Goal: Task Accomplishment & Management: Manage account settings

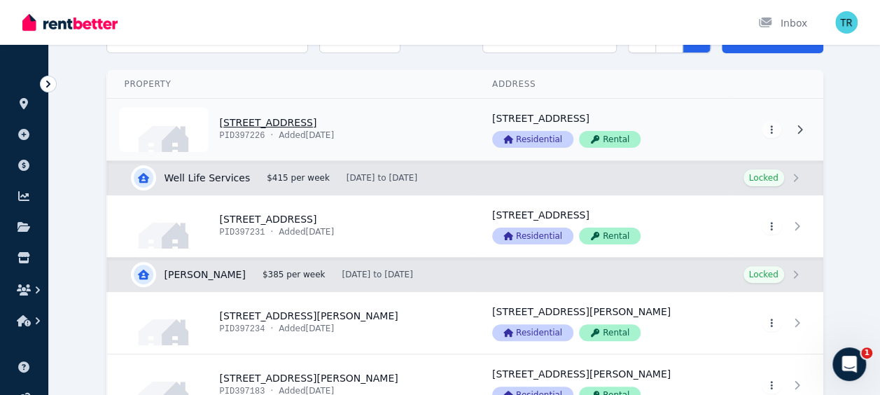
scroll to position [83, 0]
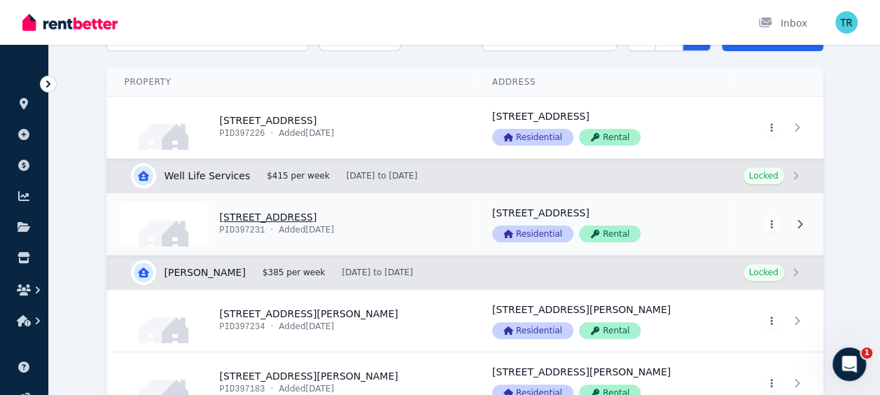
click at [284, 214] on link "View property details" at bounding box center [292, 224] width 368 height 62
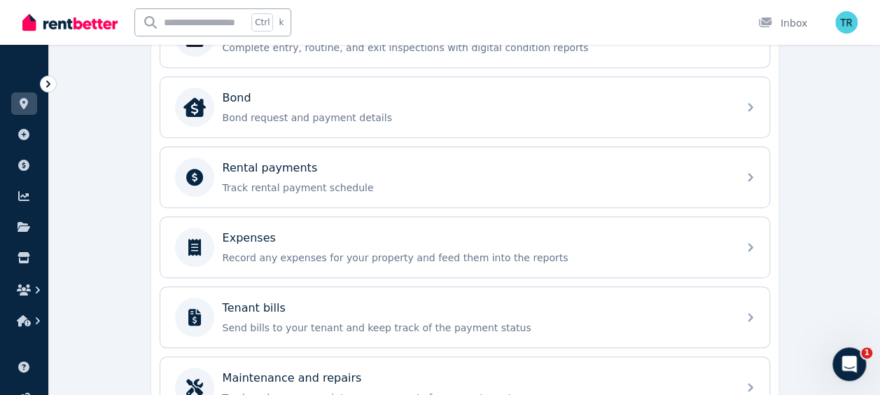
scroll to position [491, 0]
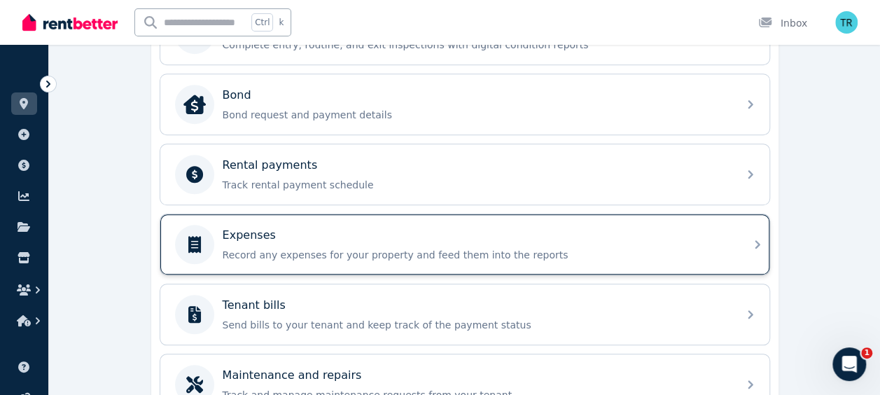
click at [353, 227] on div "Expenses" at bounding box center [476, 235] width 507 height 17
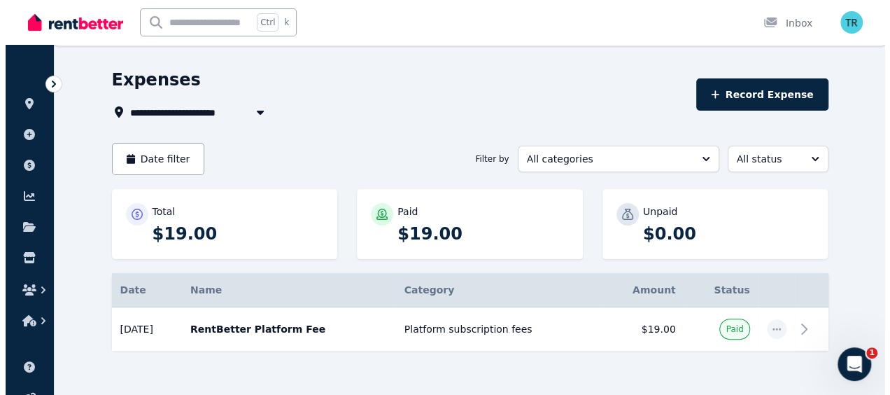
scroll to position [43, 0]
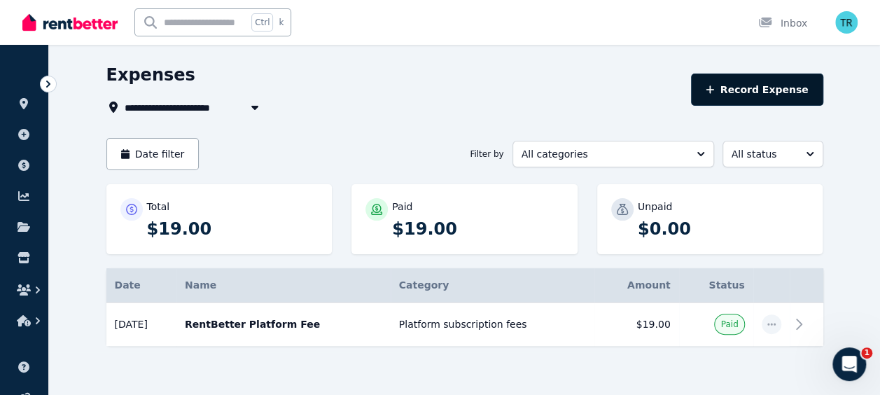
click at [714, 90] on icon "button" at bounding box center [710, 89] width 8 height 8
select select "**********"
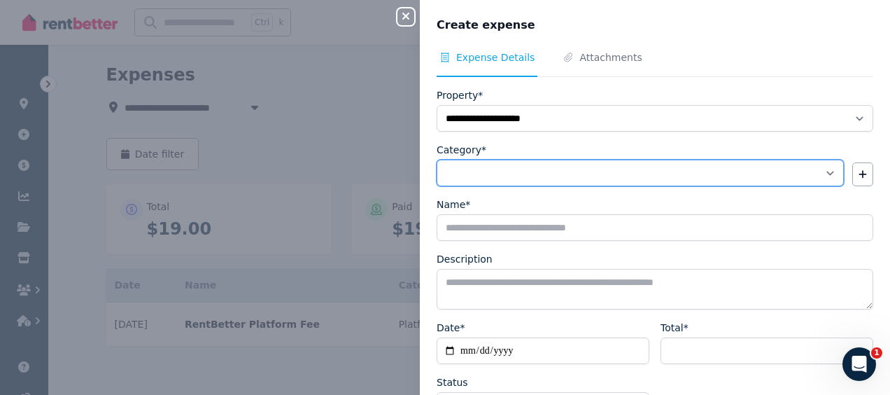
click at [819, 171] on select "**********" at bounding box center [640, 173] width 407 height 27
select select "**********"
click at [437, 160] on select "**********" at bounding box center [640, 173] width 407 height 27
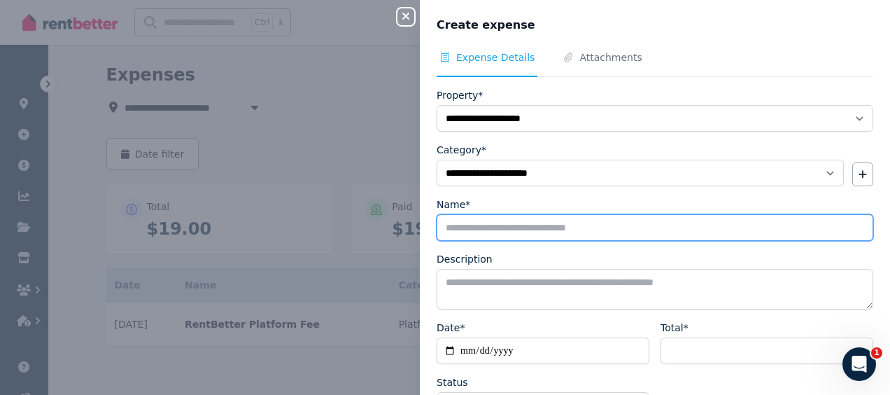
click at [551, 228] on input "Name*" at bounding box center [655, 227] width 437 height 27
type input "**********"
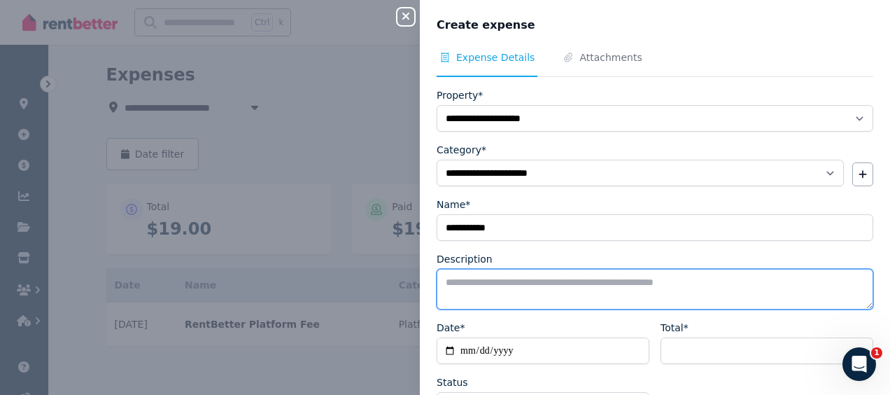
click at [493, 284] on textarea "Description" at bounding box center [655, 289] width 437 height 41
type textarea "*"
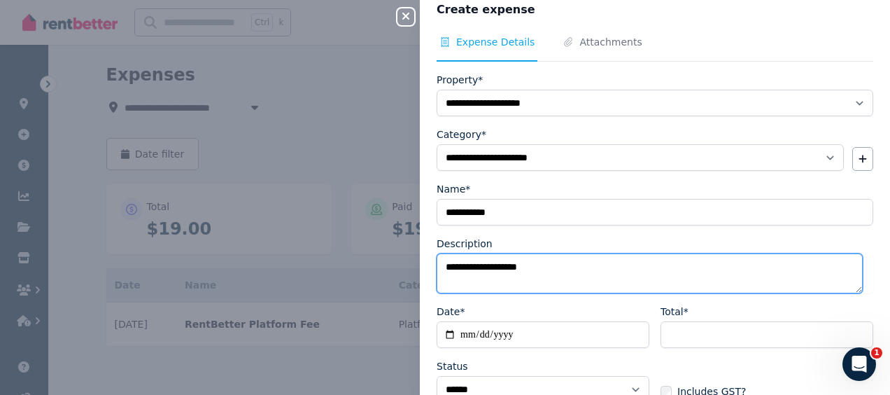
scroll to position [16, 0]
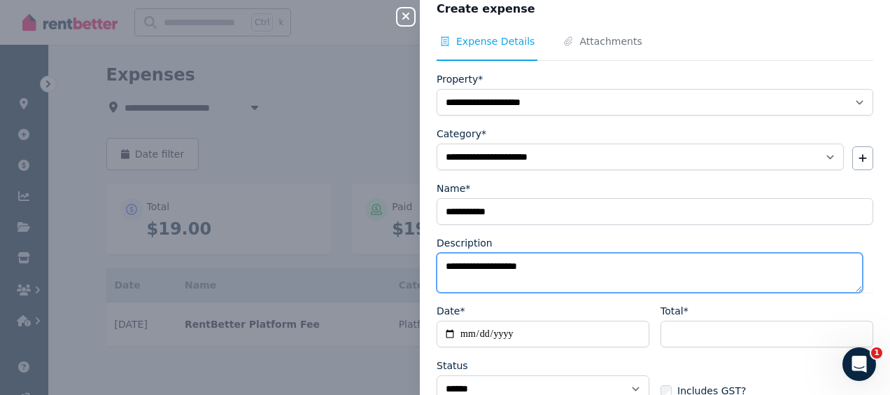
type textarea "**********"
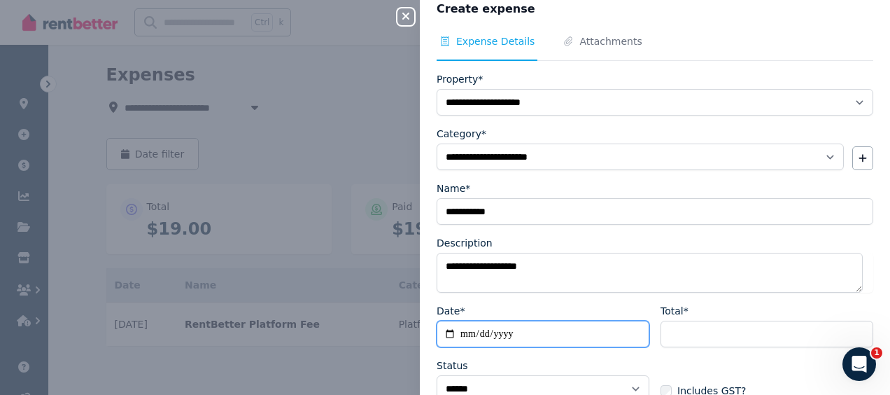
click at [484, 328] on input "Date*" at bounding box center [543, 334] width 213 height 27
click at [467, 330] on input "Date*" at bounding box center [543, 334] width 213 height 27
type input "**********"
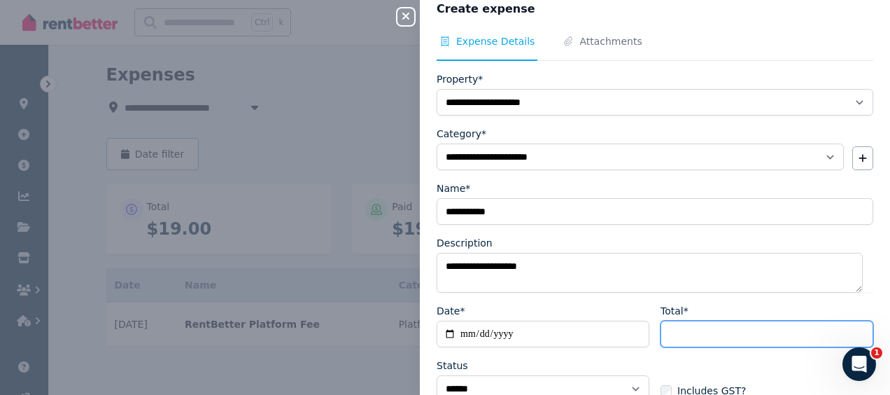
click at [690, 332] on input "Total*" at bounding box center [767, 334] width 213 height 27
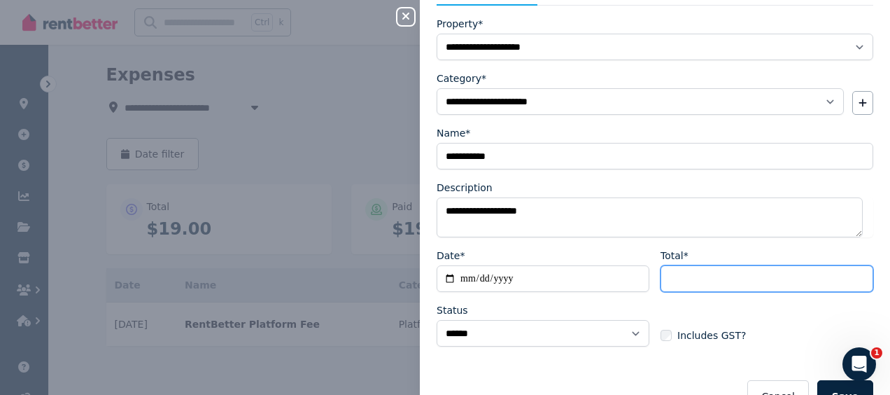
scroll to position [72, 0]
type input "*******"
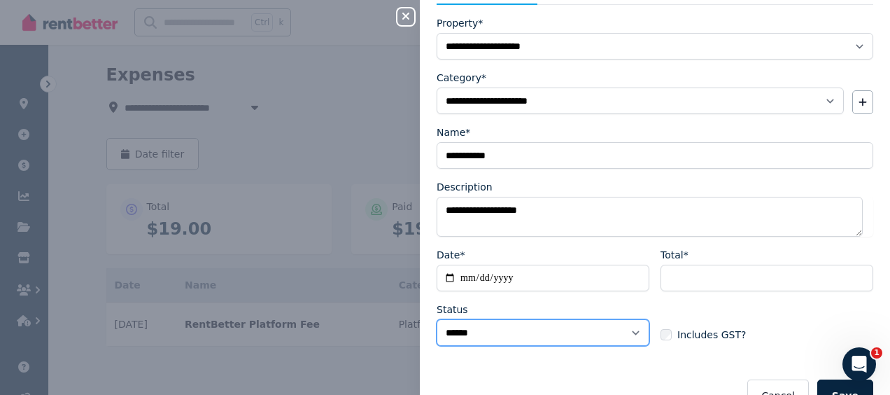
click at [630, 328] on select "****** ****" at bounding box center [543, 332] width 213 height 27
select select "**********"
click at [437, 319] on select "****** ****" at bounding box center [543, 332] width 213 height 27
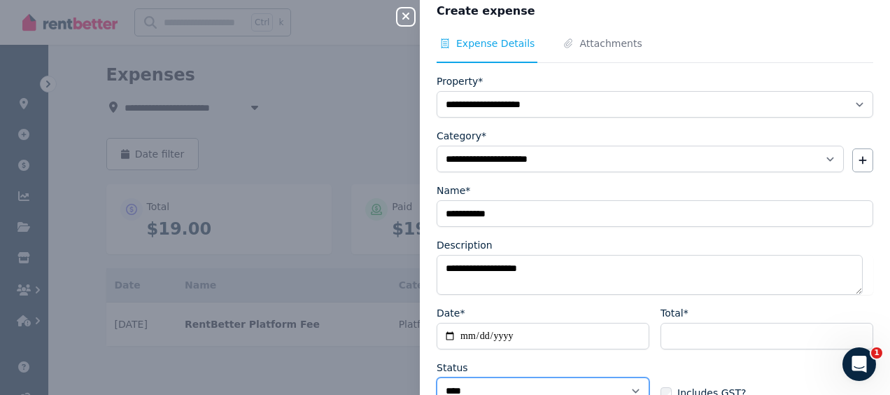
scroll to position [0, 0]
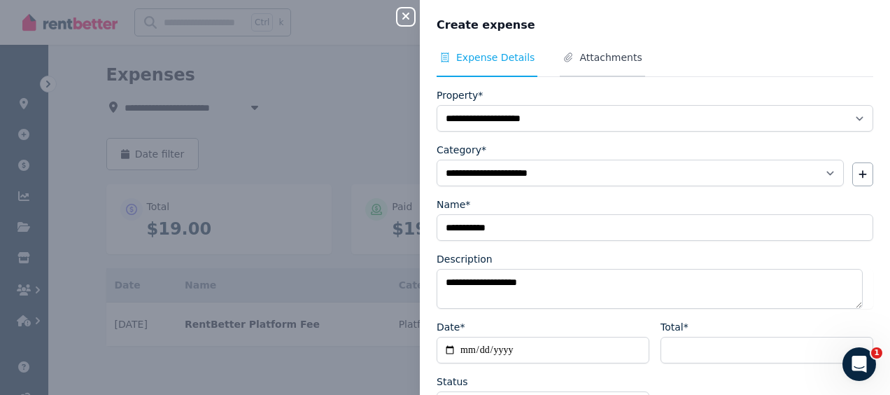
click at [580, 59] on span "Attachments" at bounding box center [611, 57] width 62 height 14
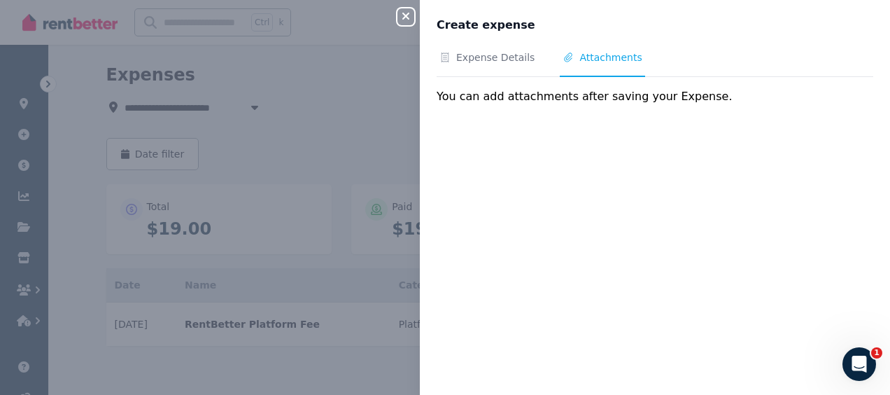
click at [580, 59] on span "Attachments" at bounding box center [611, 57] width 62 height 14
click at [486, 53] on span "Expense Details" at bounding box center [495, 57] width 78 height 14
select select "**********"
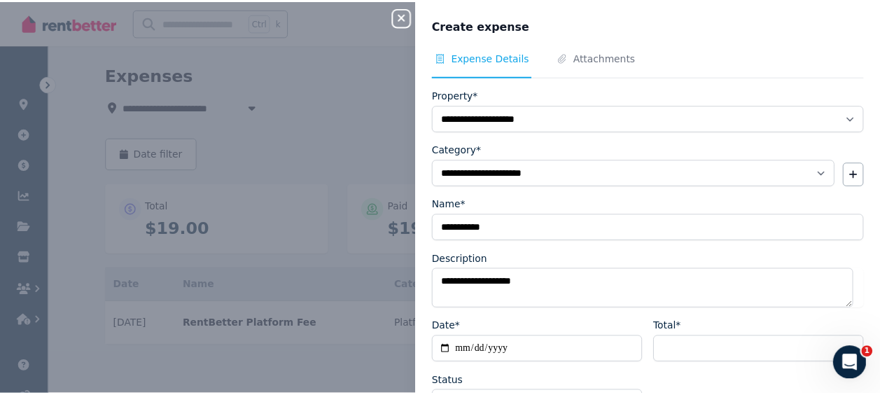
scroll to position [103, 0]
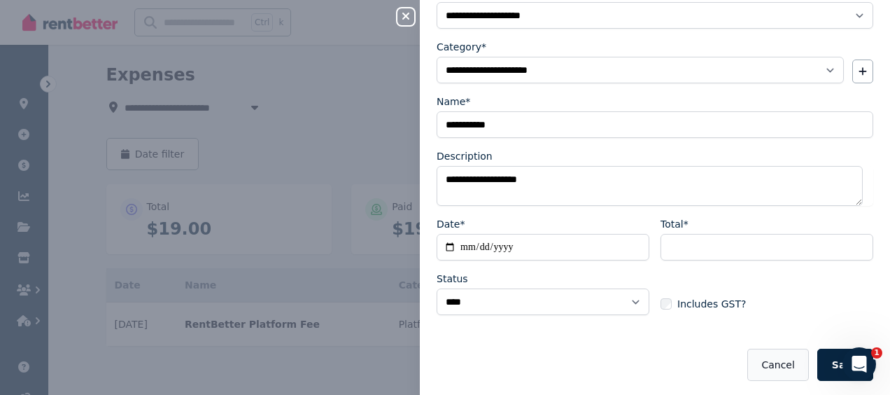
click at [777, 363] on button "Cancel" at bounding box center [778, 365] width 61 height 32
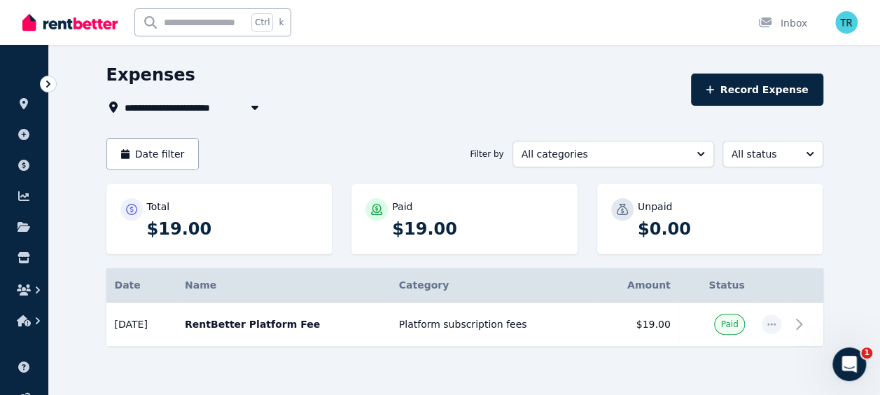
scroll to position [0, 0]
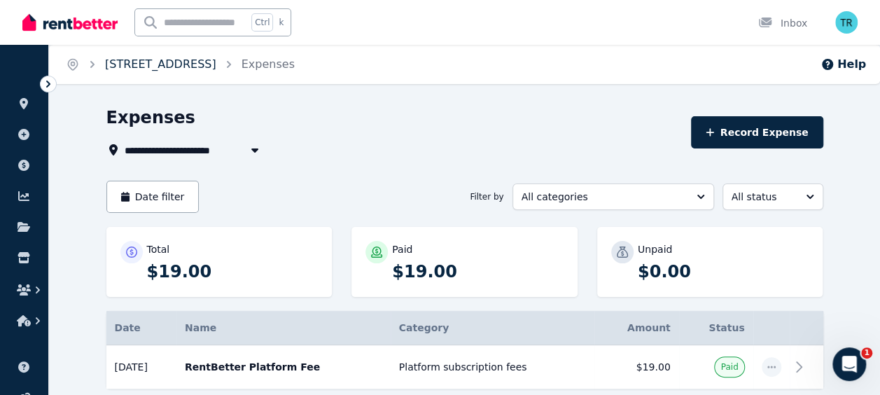
click at [173, 64] on link "[STREET_ADDRESS]" at bounding box center [160, 63] width 111 height 13
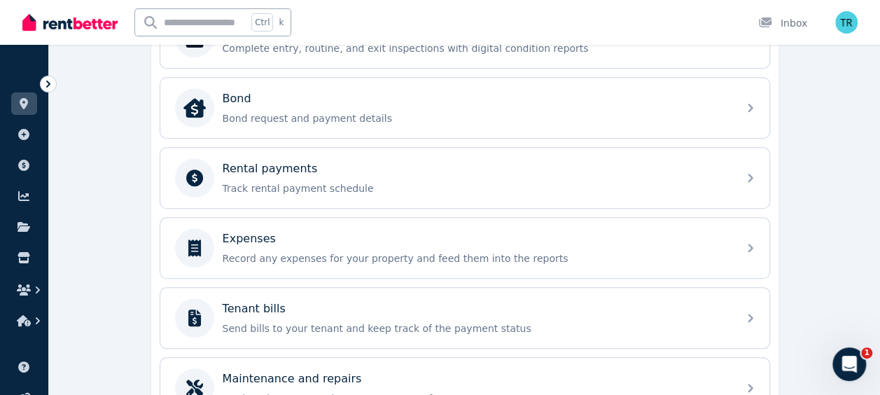
scroll to position [489, 0]
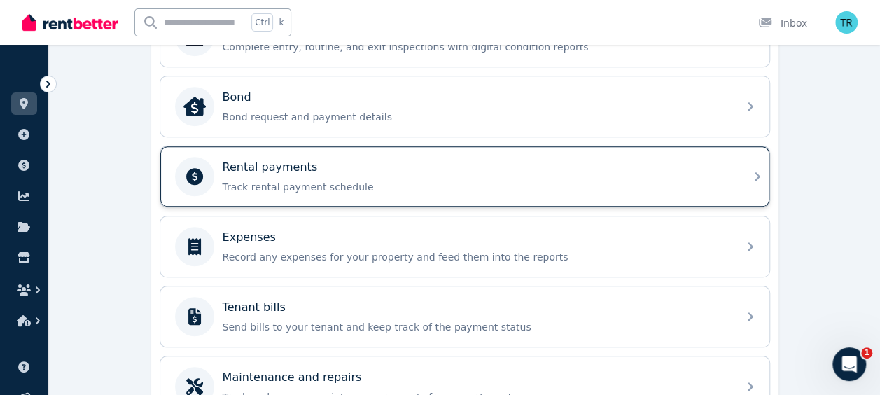
click at [281, 163] on p "Rental payments" at bounding box center [270, 167] width 95 height 17
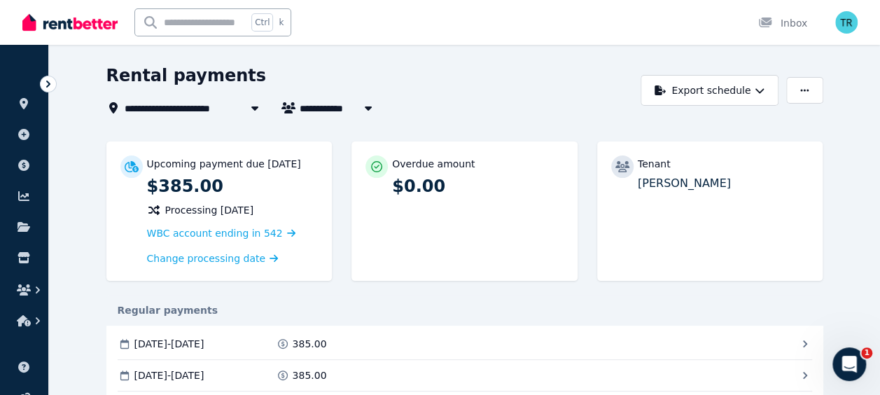
scroll to position [41, 0]
click at [221, 256] on span "Change processing date" at bounding box center [206, 259] width 119 height 14
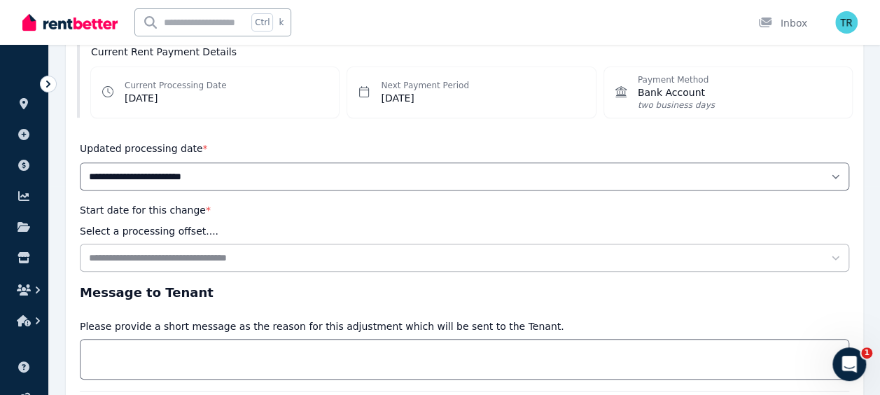
scroll to position [207, 0]
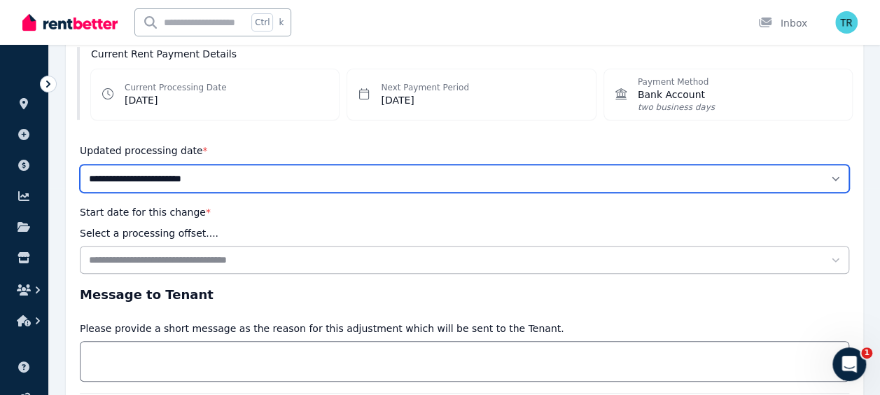
click at [198, 174] on select "**********" at bounding box center [464, 179] width 769 height 28
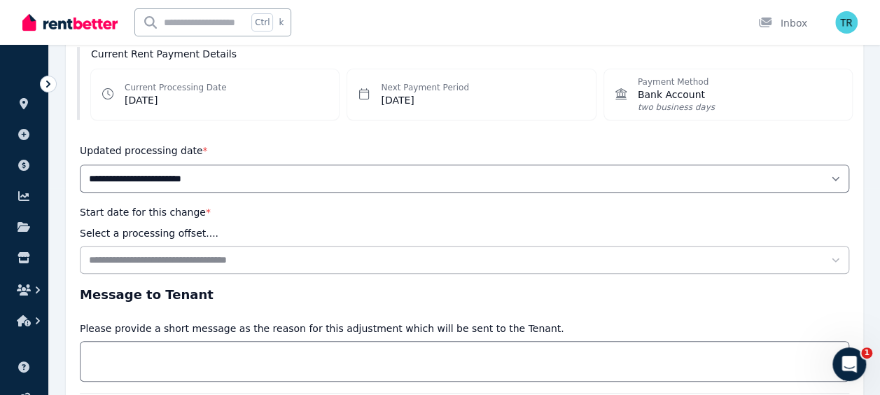
click at [263, 117] on div "Current Processing Date [DATE]" at bounding box center [215, 94] width 248 height 50
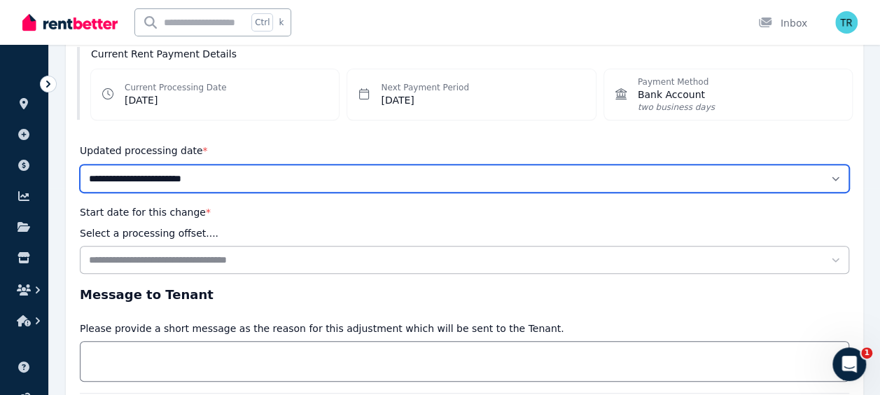
click at [231, 168] on select "**********" at bounding box center [464, 179] width 769 height 28
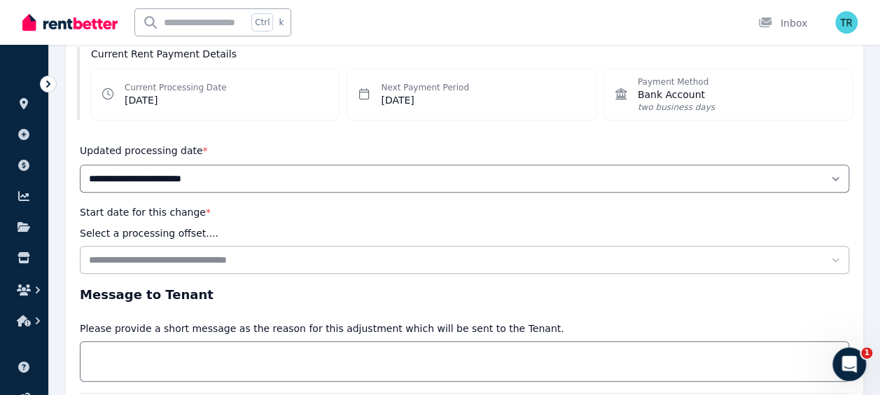
click at [281, 102] on div "Current Processing Date [DATE]" at bounding box center [215, 94] width 248 height 50
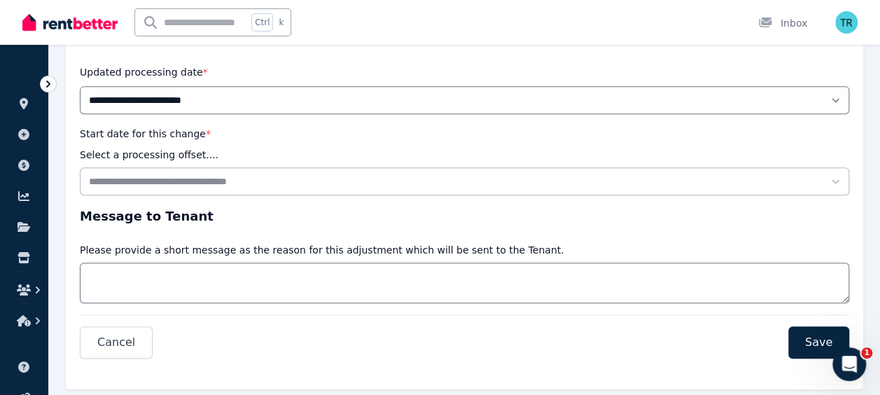
scroll to position [317, 0]
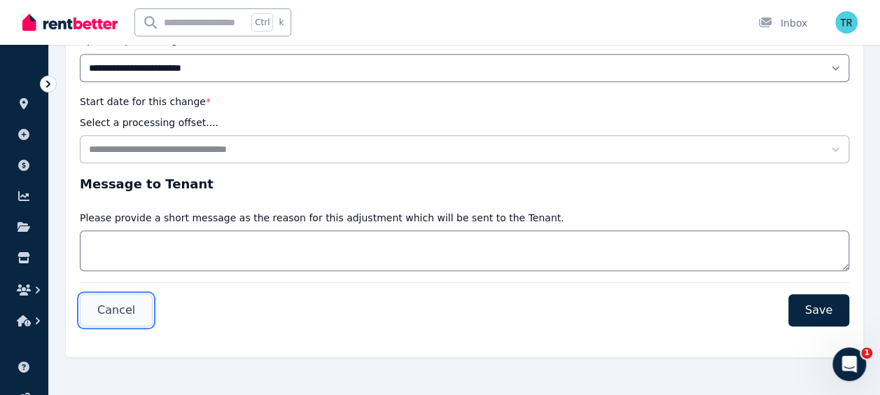
click at [119, 309] on span "Cancel" at bounding box center [116, 310] width 38 height 17
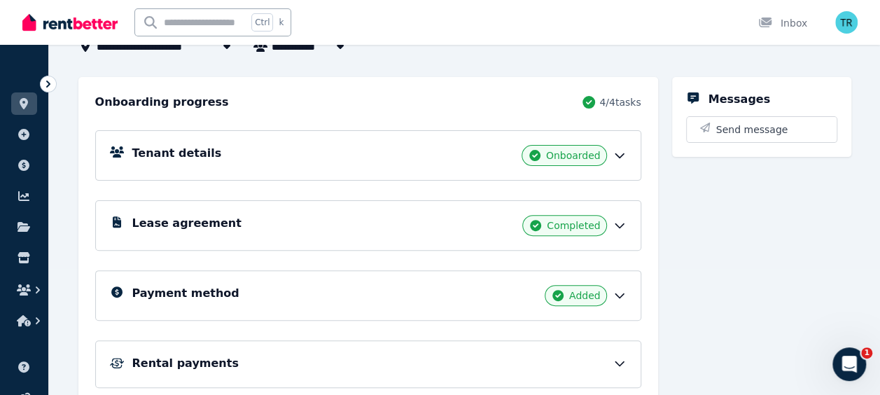
scroll to position [40, 0]
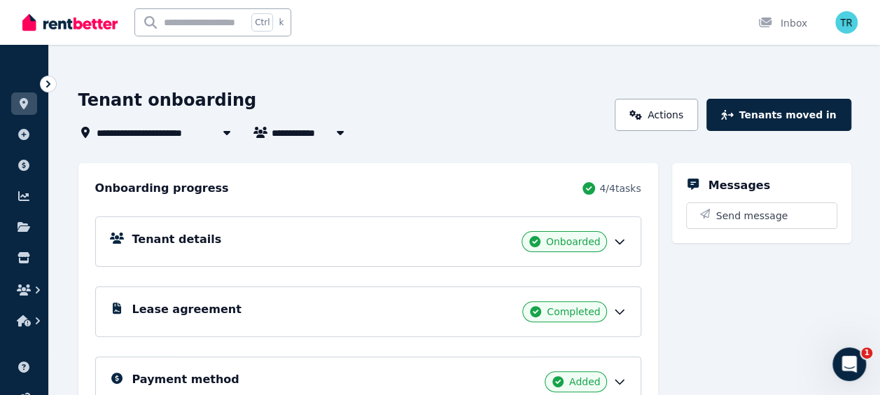
click at [161, 129] on span "[STREET_ADDRESS]" at bounding box center [158, 132] width 123 height 17
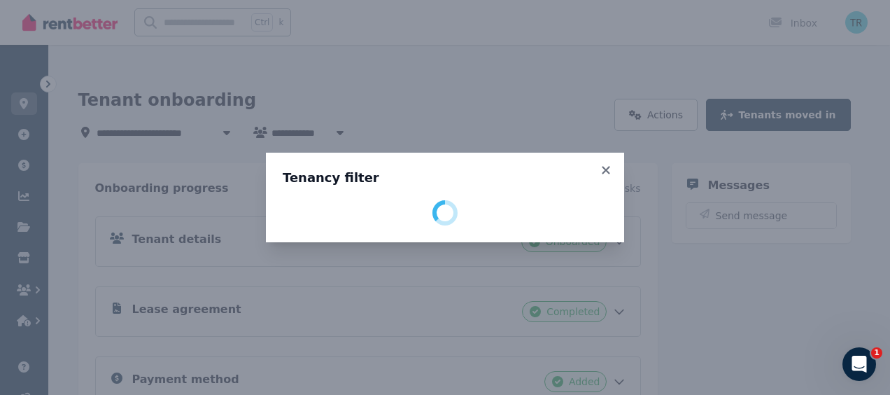
select select "**********"
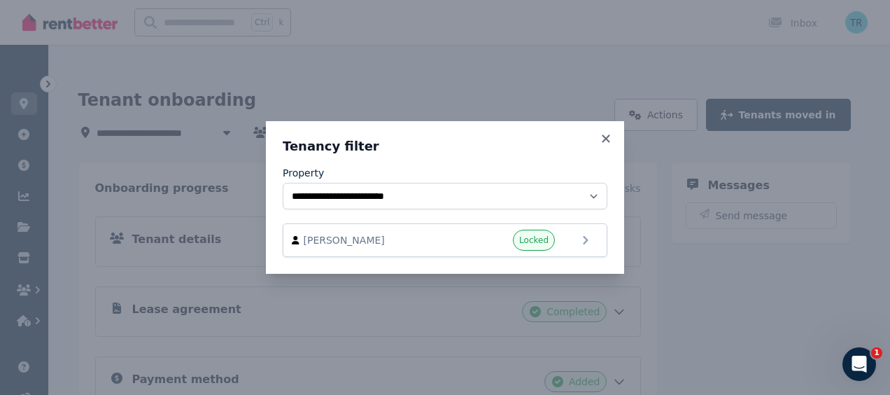
click at [160, 127] on div "**********" at bounding box center [445, 197] width 890 height 395
click at [607, 139] on icon at bounding box center [606, 138] width 8 height 8
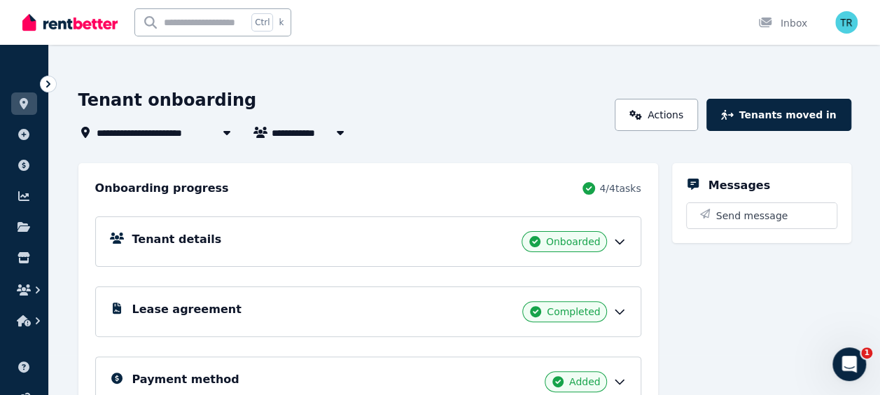
click at [133, 132] on span "[STREET_ADDRESS]" at bounding box center [158, 132] width 123 height 17
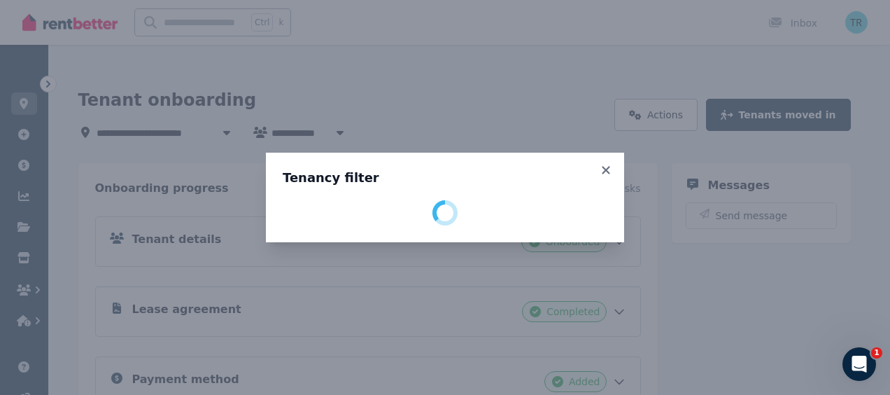
select select "**********"
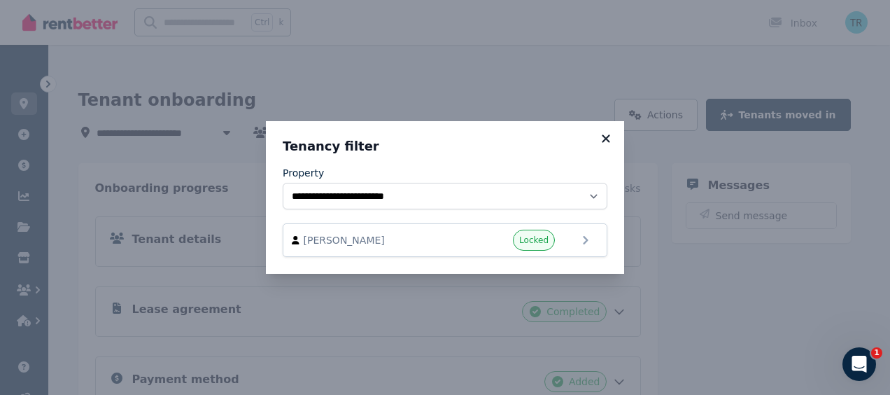
click at [609, 137] on icon at bounding box center [606, 138] width 14 height 13
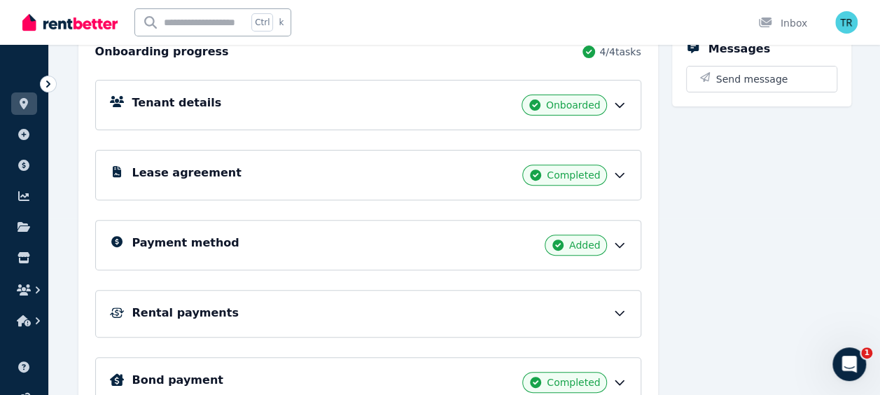
scroll to position [249, 0]
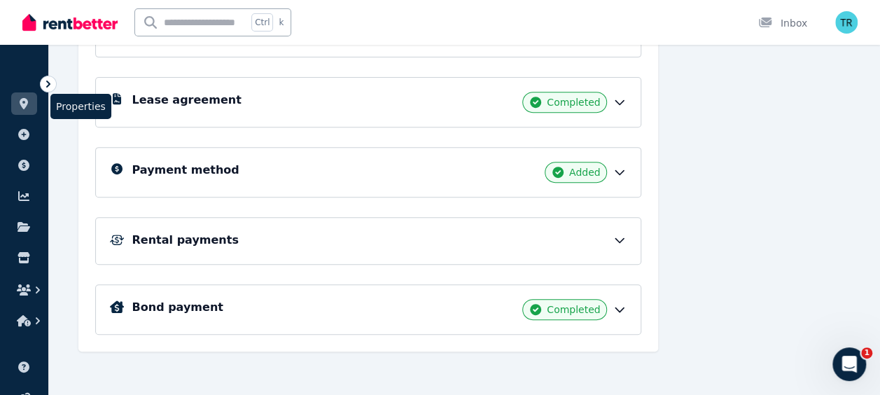
click at [26, 102] on icon at bounding box center [24, 103] width 8 height 11
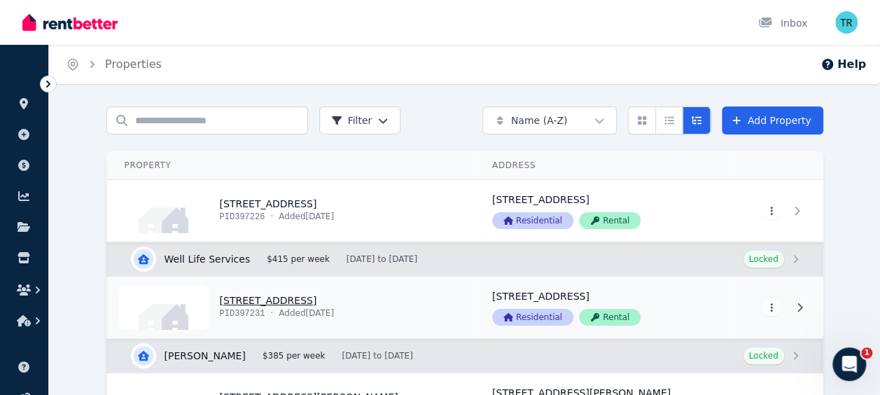
click at [237, 306] on link "View property details" at bounding box center [292, 308] width 368 height 62
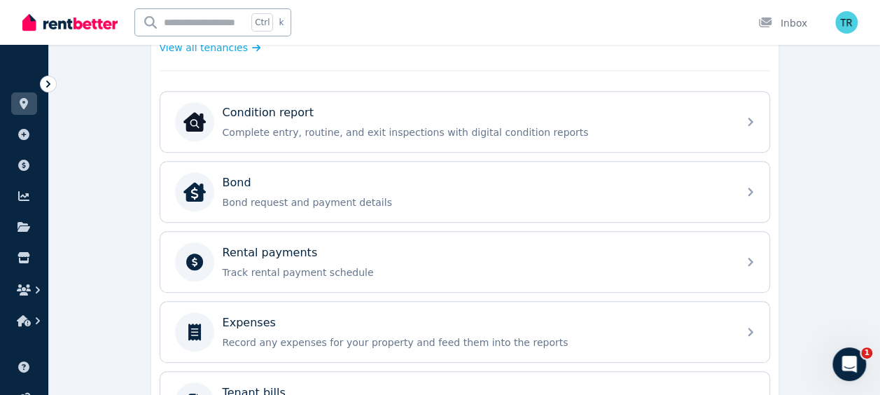
scroll to position [408, 0]
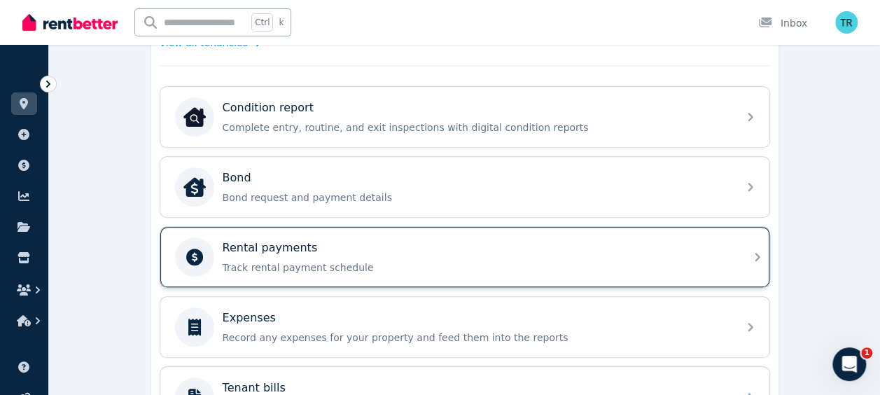
click at [288, 244] on p "Rental payments" at bounding box center [270, 247] width 95 height 17
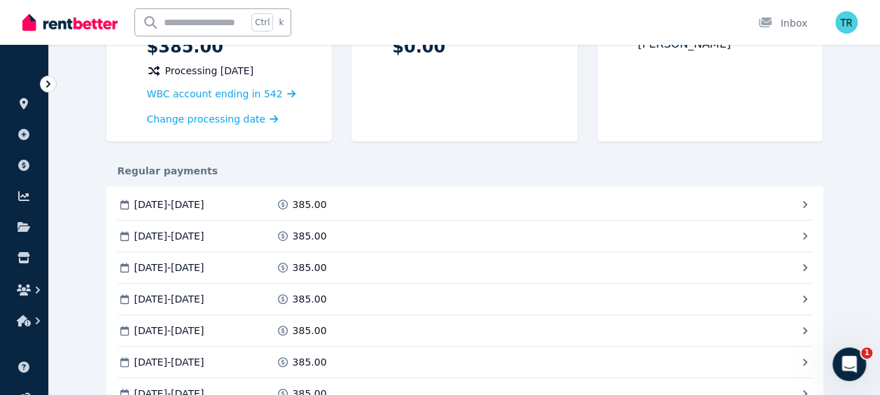
scroll to position [180, 0]
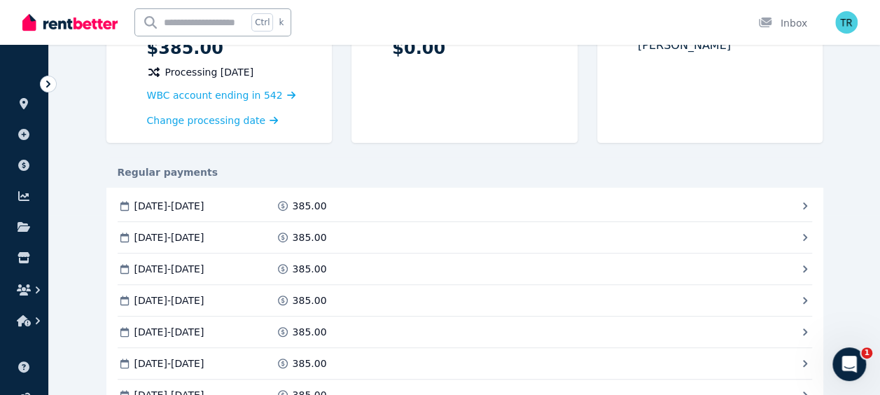
click at [160, 171] on div "Regular payments" at bounding box center [464, 172] width 717 height 14
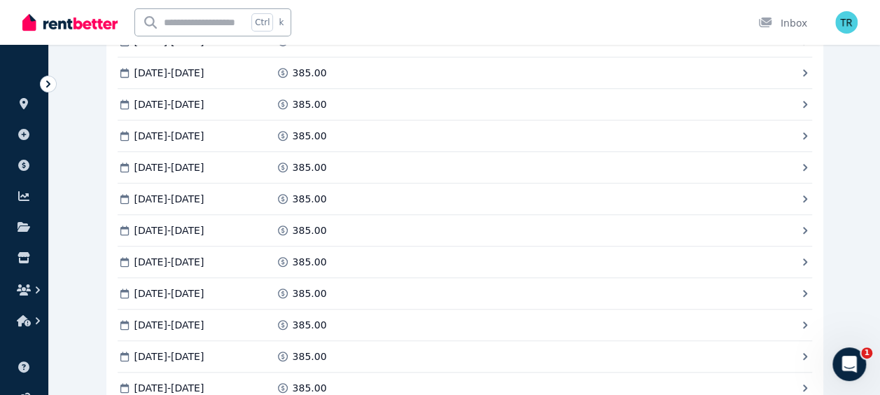
scroll to position [190, 0]
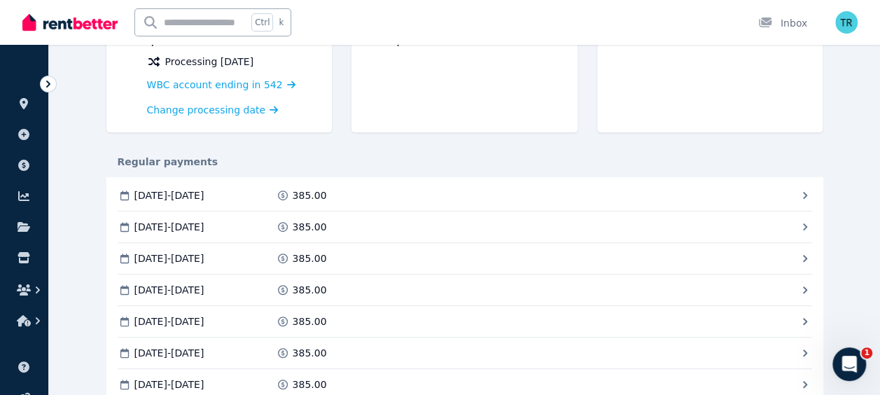
click at [177, 155] on div "Regular payments" at bounding box center [464, 162] width 717 height 14
click at [181, 162] on div "Regular payments" at bounding box center [464, 162] width 717 height 14
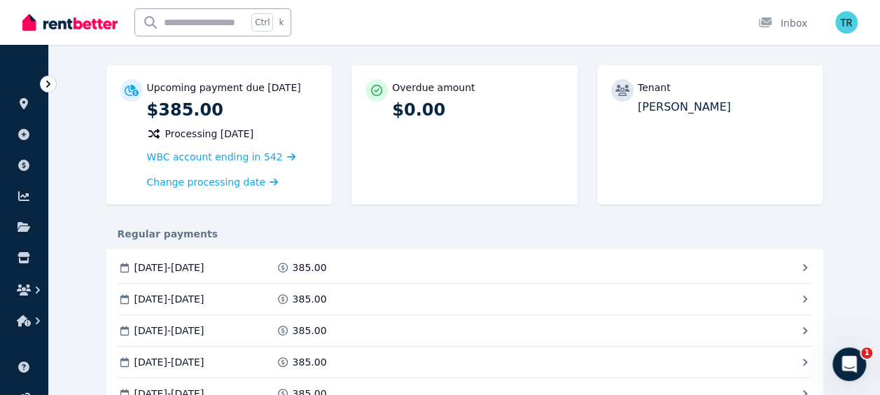
scroll to position [118, 0]
click at [172, 235] on div "Regular payments" at bounding box center [464, 235] width 717 height 14
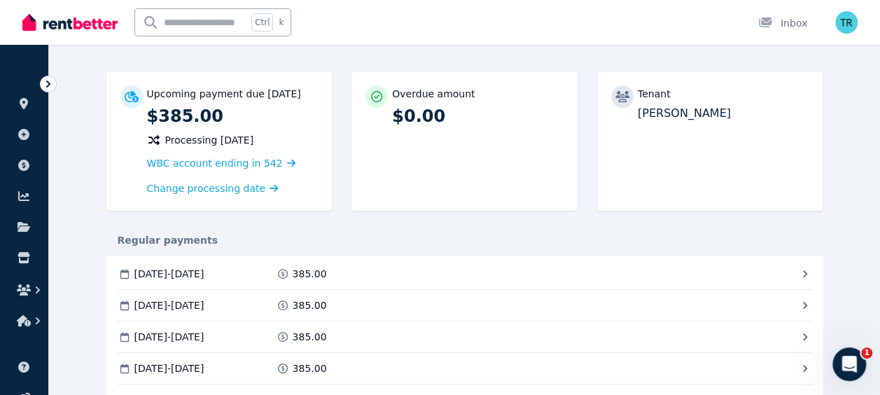
scroll to position [106, 0]
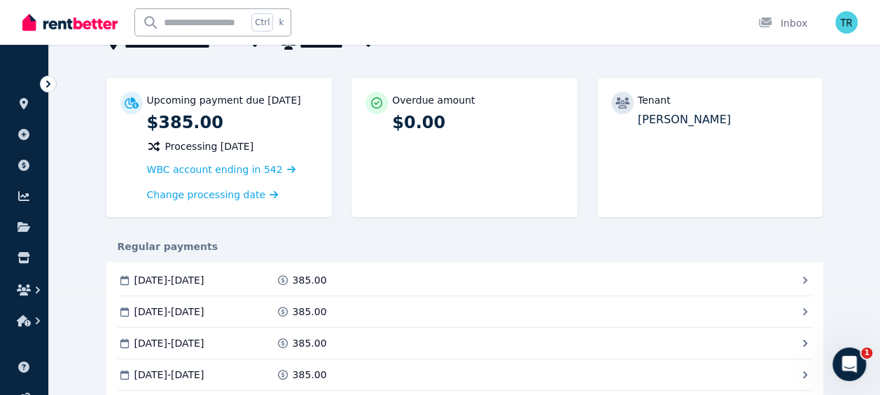
click at [165, 276] on span "[DATE] - [DATE]" at bounding box center [169, 280] width 70 height 14
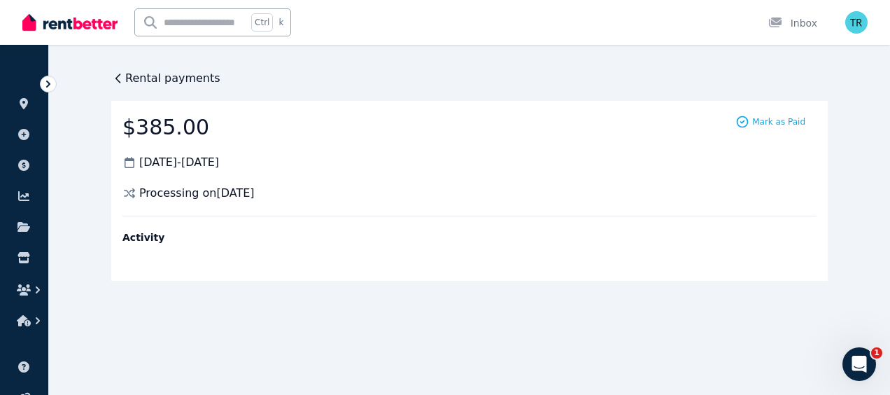
click at [129, 76] on span "Rental payments" at bounding box center [172, 78] width 95 height 17
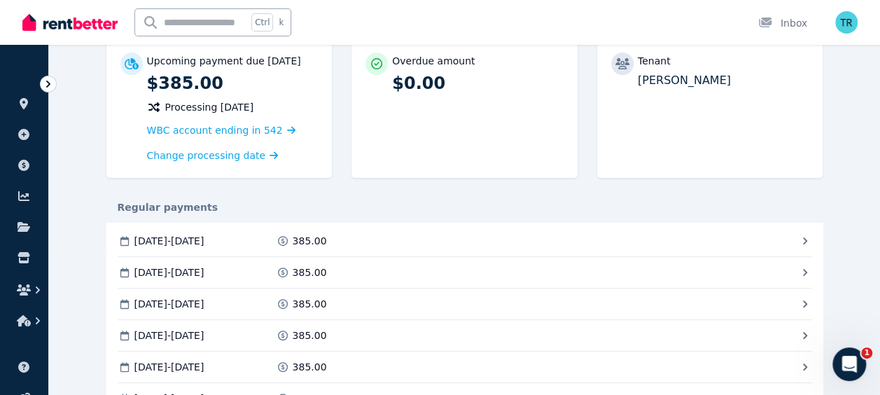
scroll to position [148, 0]
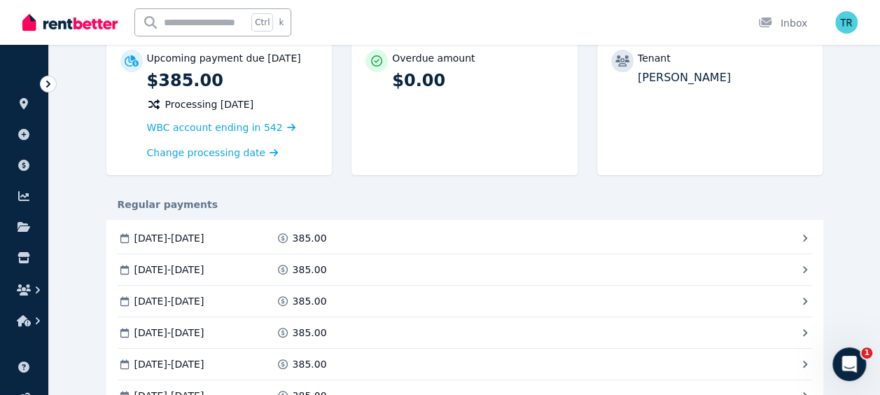
click at [179, 200] on div "Regular payments" at bounding box center [464, 204] width 717 height 14
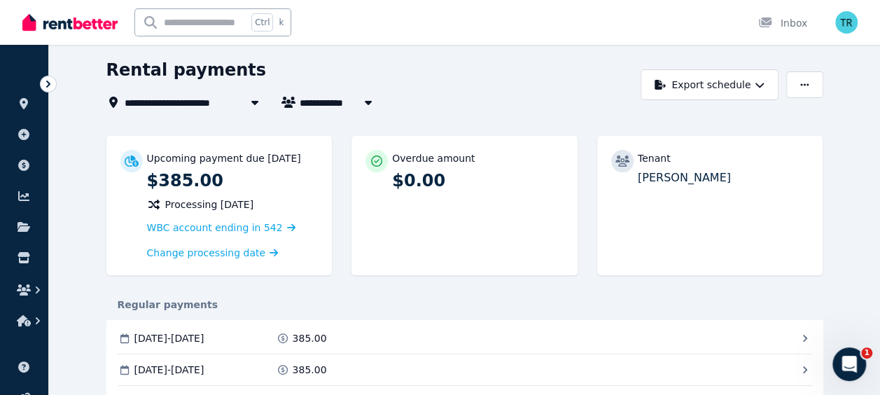
scroll to position [47, 0]
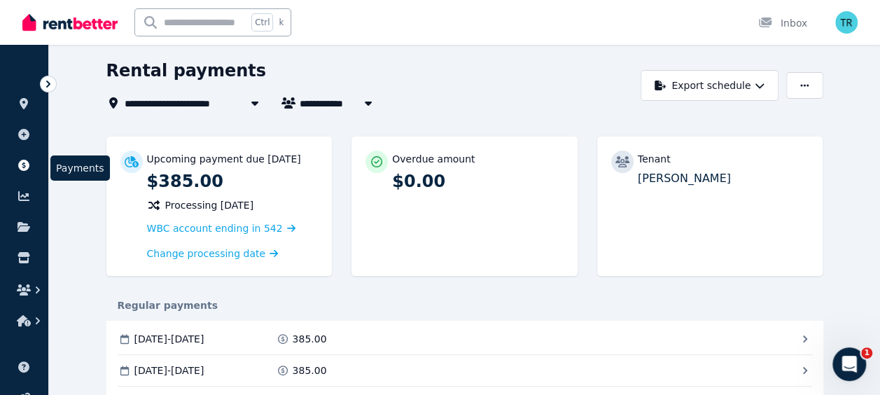
click at [25, 164] on icon at bounding box center [23, 165] width 11 height 11
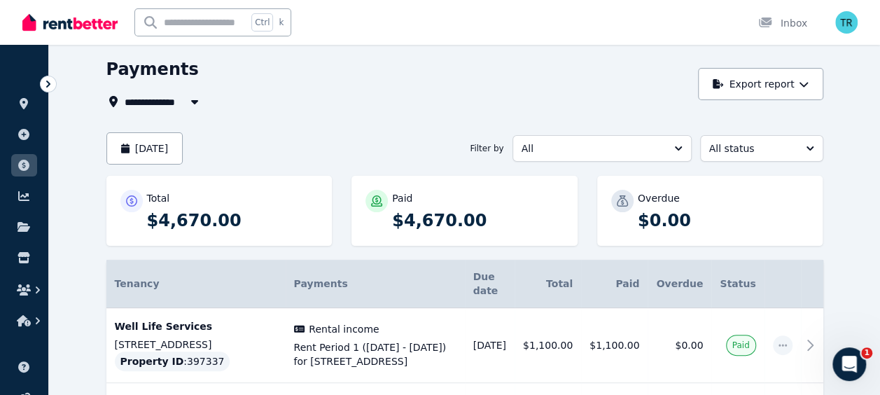
scroll to position [49, 0]
click at [28, 103] on icon at bounding box center [24, 103] width 14 height 11
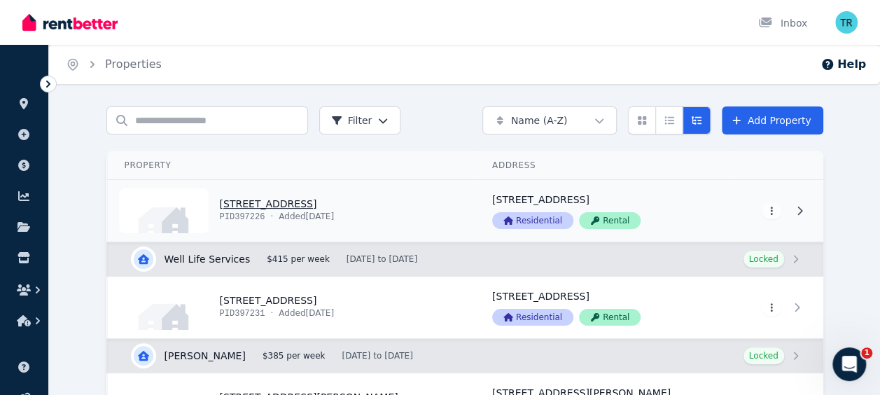
drag, startPoint x: 211, startPoint y: 166, endPoint x: 165, endPoint y: 193, distance: 53.3
click at [165, 193] on link "View property details" at bounding box center [292, 211] width 368 height 62
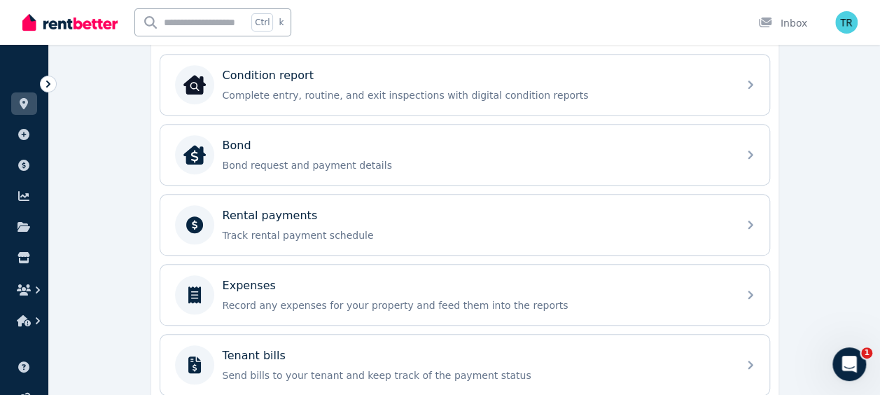
scroll to position [440, 0]
click at [28, 99] on icon at bounding box center [24, 103] width 14 height 11
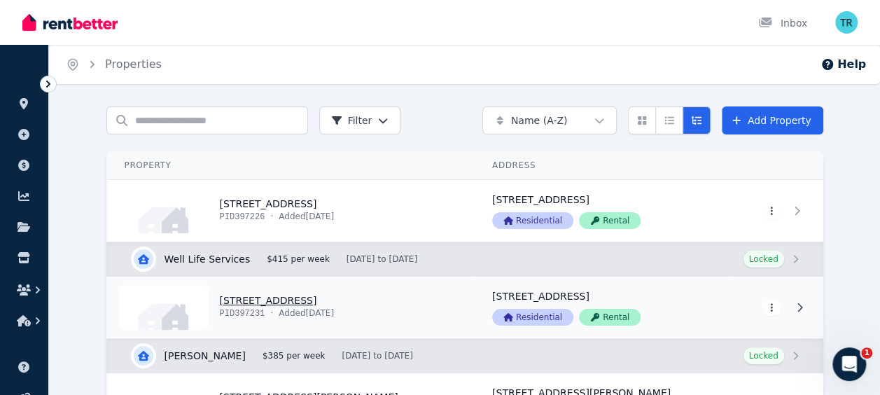
click at [260, 300] on link "View property details" at bounding box center [292, 308] width 368 height 62
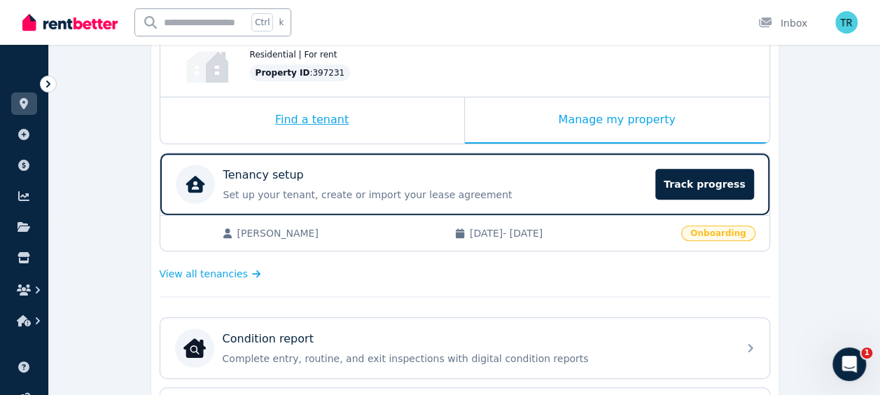
scroll to position [178, 0]
click at [507, 228] on span "[DATE] - [DATE]" at bounding box center [571, 232] width 203 height 14
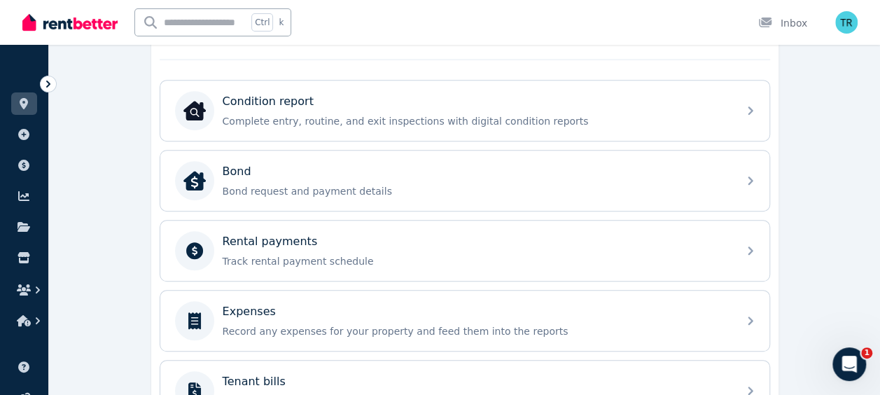
scroll to position [410, 0]
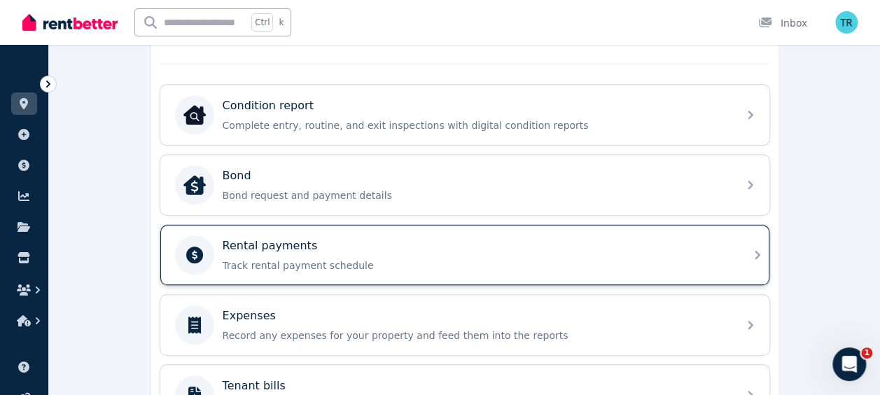
click at [368, 258] on p "Track rental payment schedule" at bounding box center [476, 265] width 507 height 14
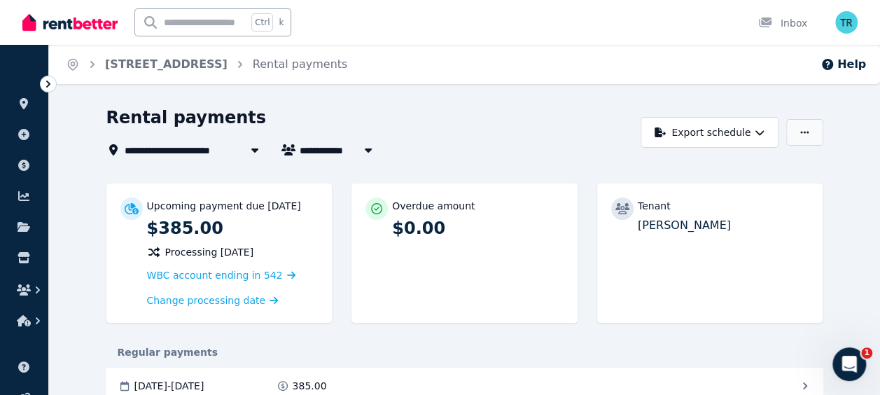
click at [808, 132] on icon "button" at bounding box center [804, 132] width 8 height 2
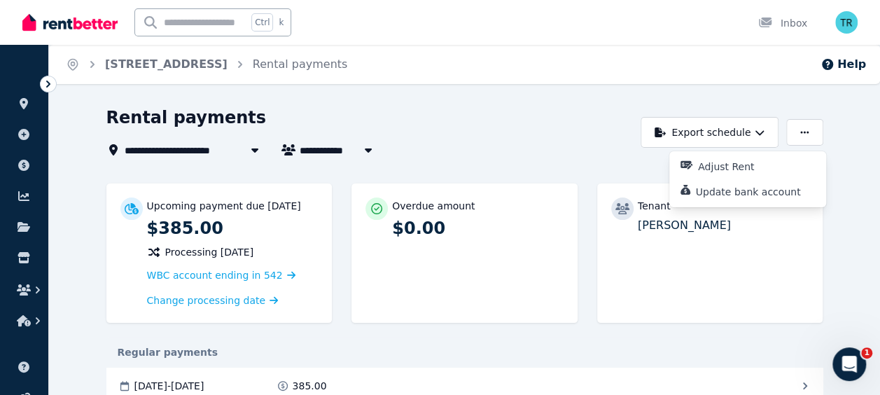
click at [539, 267] on div "Overdue amount $0.00" at bounding box center [464, 252] width 226 height 139
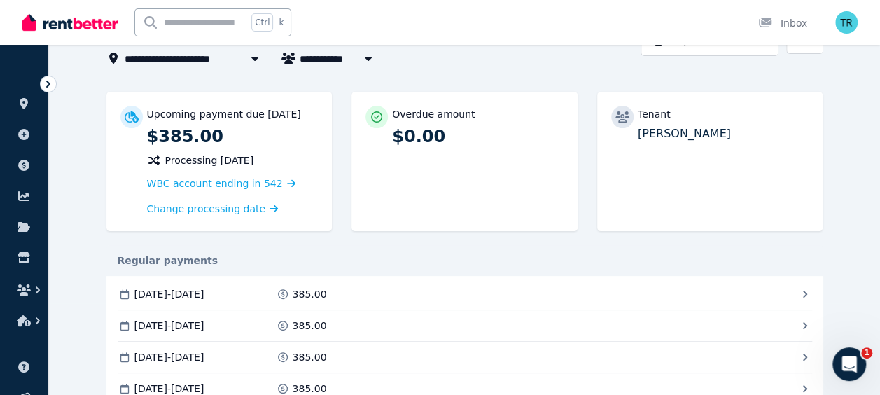
scroll to position [91, 0]
click at [178, 260] on div "Regular payments" at bounding box center [464, 261] width 717 height 14
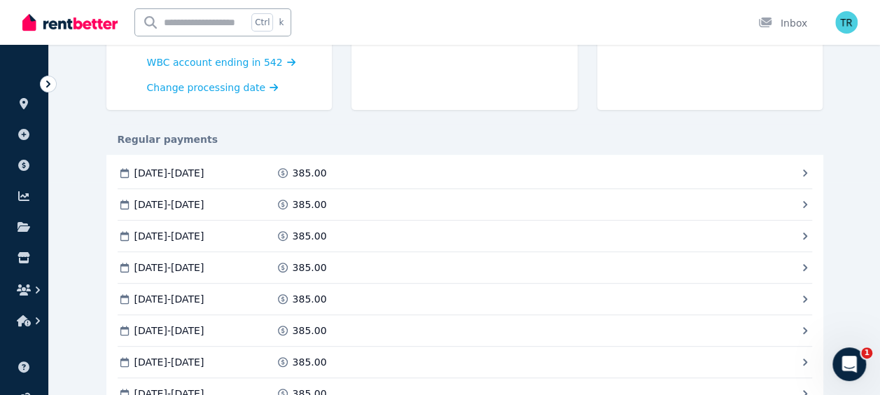
scroll to position [104, 0]
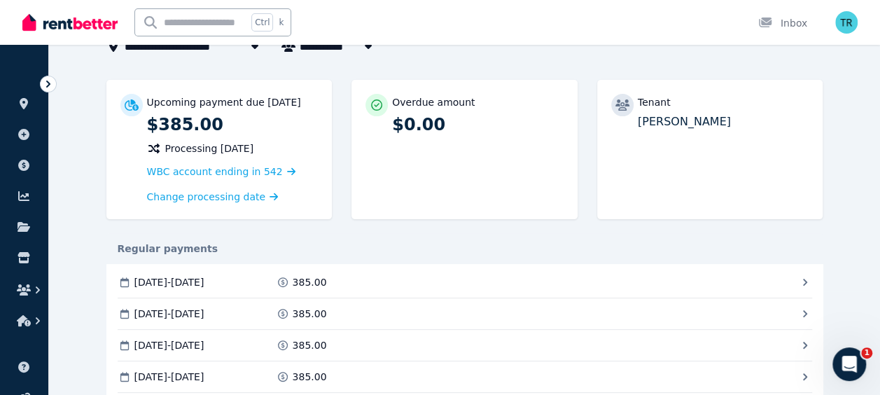
click at [190, 244] on div "Regular payments" at bounding box center [464, 249] width 717 height 14
click at [122, 279] on icon at bounding box center [125, 282] width 14 height 10
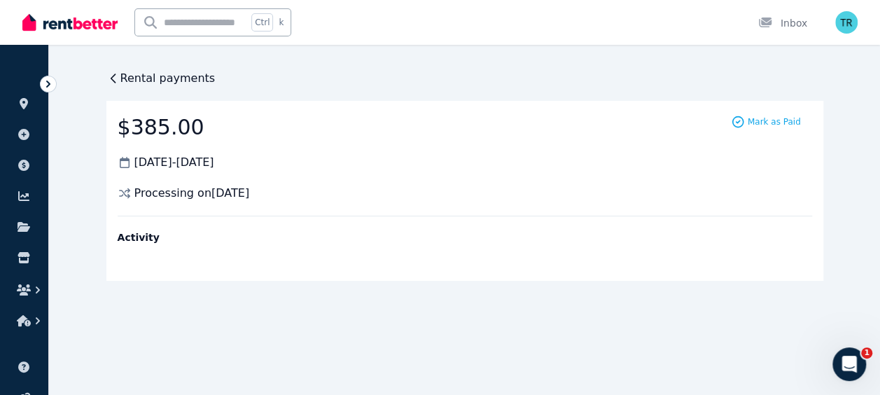
scroll to position [0, 0]
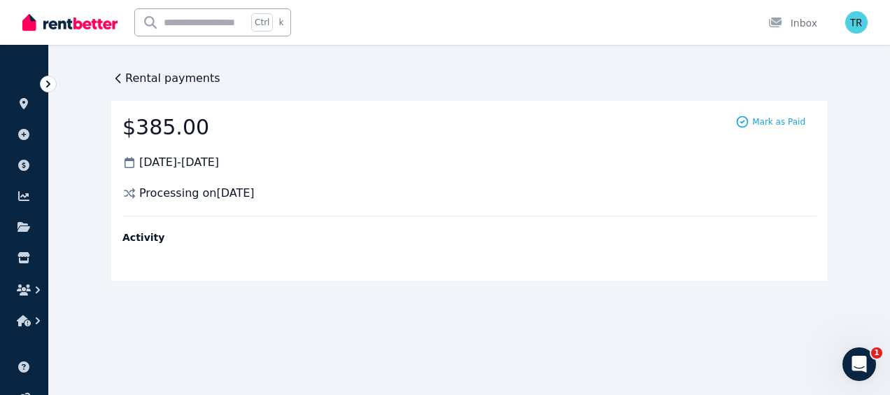
click at [121, 78] on icon at bounding box center [118, 78] width 14 height 14
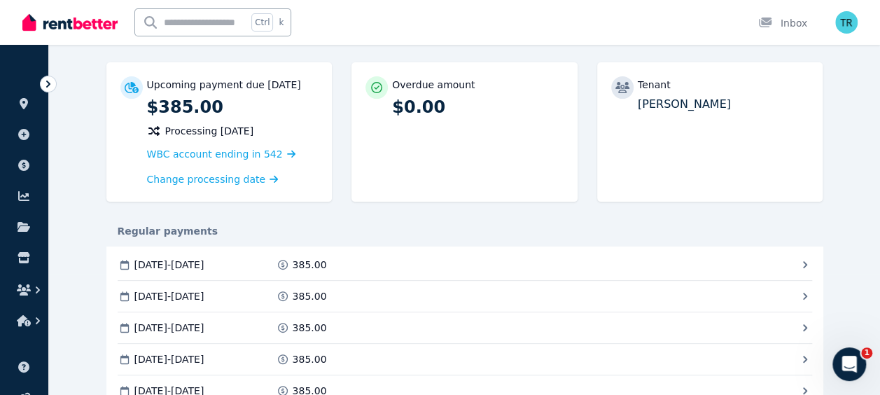
scroll to position [122, 0]
click at [302, 233] on div "Regular payments" at bounding box center [464, 230] width 717 height 14
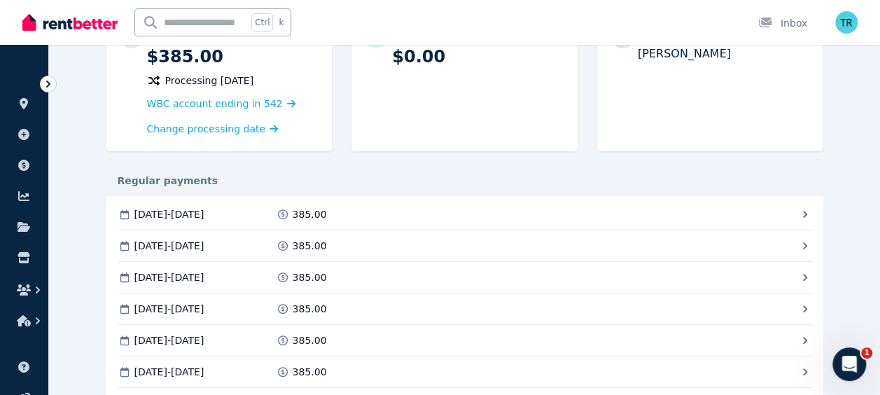
scroll to position [167, 0]
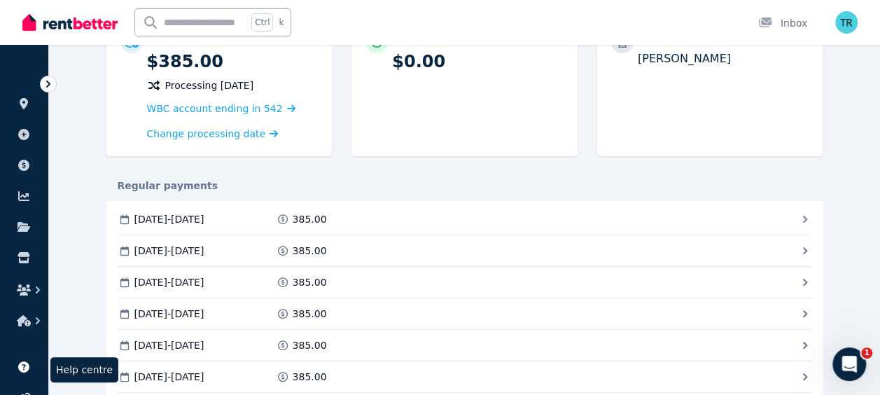
click at [24, 365] on icon at bounding box center [23, 366] width 11 height 11
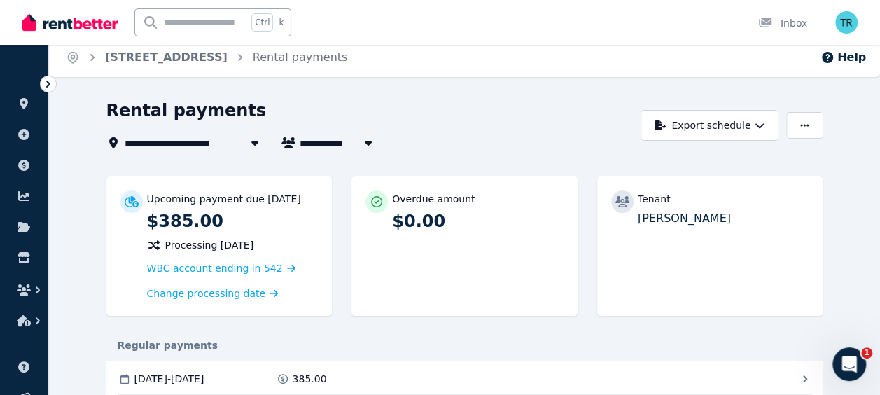
scroll to position [8, 0]
click at [26, 365] on icon at bounding box center [23, 366] width 11 height 11
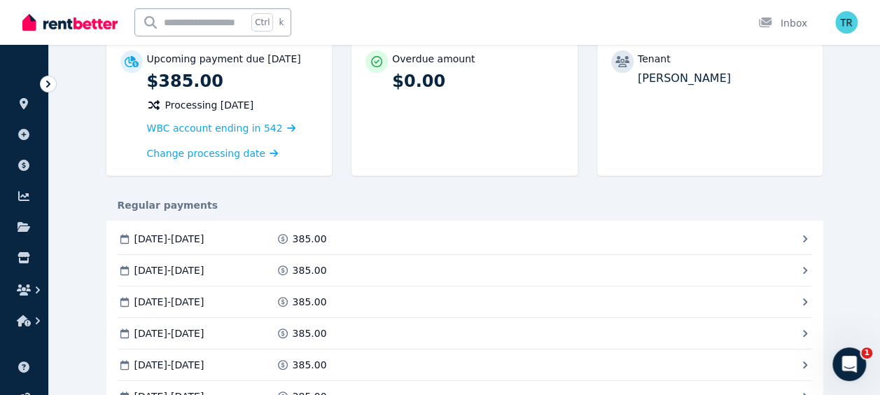
scroll to position [147, 0]
click at [132, 217] on div "Regular payments" at bounding box center [464, 205] width 717 height 31
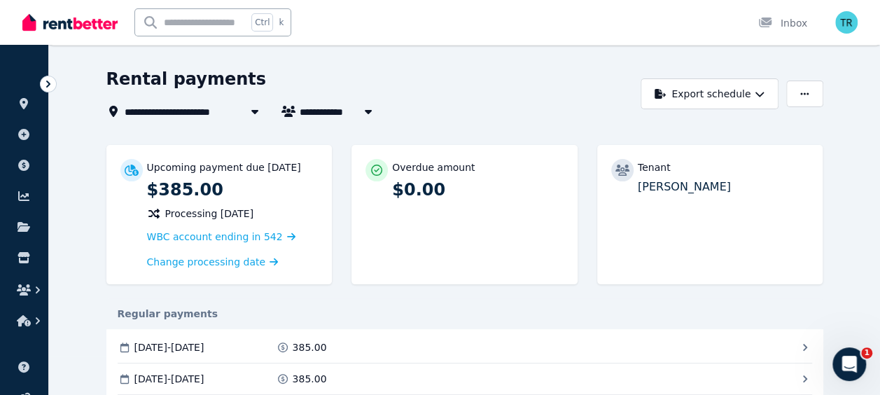
scroll to position [38, 0]
click at [248, 168] on p "Upcoming payment due [DATE]" at bounding box center [224, 168] width 154 height 14
click at [207, 262] on span "Change processing date" at bounding box center [206, 263] width 119 height 14
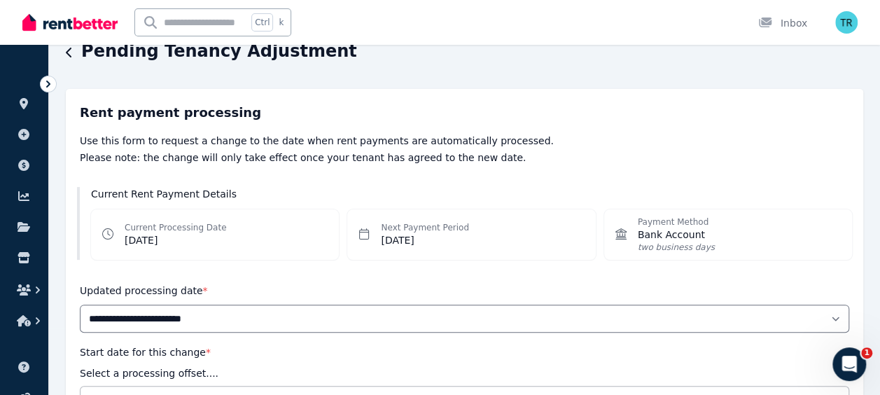
scroll to position [67, 0]
click at [203, 235] on dd "[DATE]" at bounding box center [176, 239] width 102 height 14
click at [403, 234] on dd "[DATE]" at bounding box center [425, 239] width 88 height 14
click at [367, 234] on icon at bounding box center [363, 233] width 11 height 11
click at [112, 237] on icon at bounding box center [107, 233] width 11 height 11
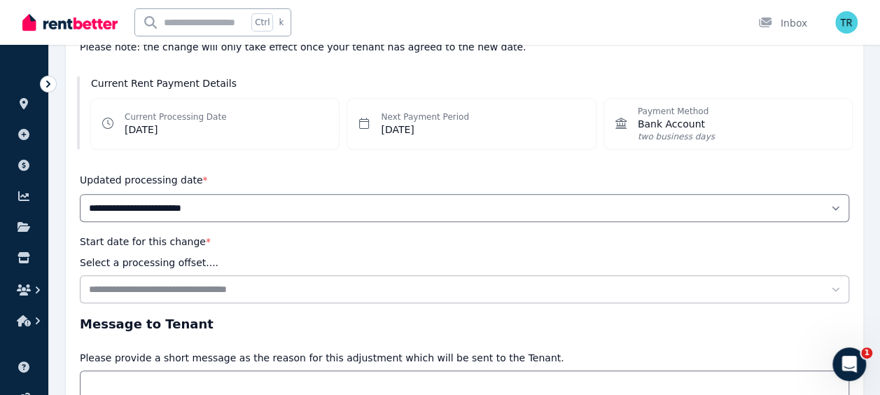
scroll to position [176, 0]
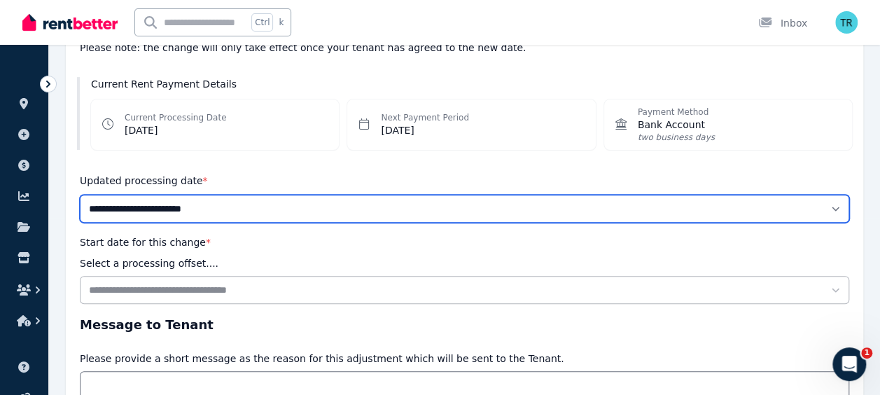
click at [268, 200] on select "**********" at bounding box center [464, 209] width 769 height 28
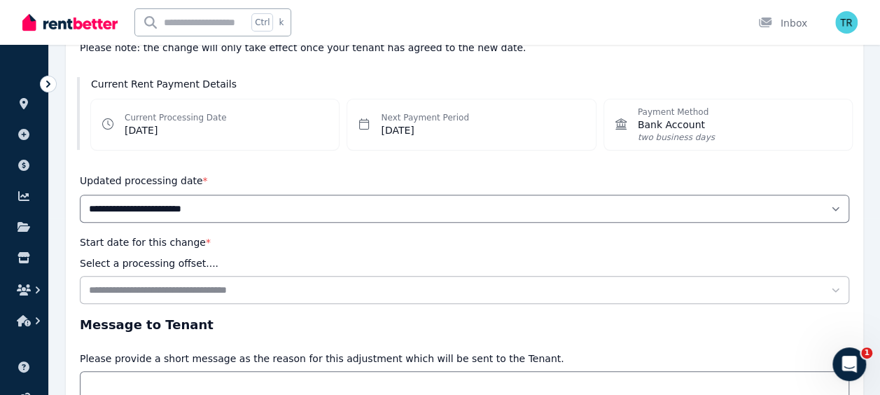
click at [260, 137] on div "Current Processing Date [DATE]" at bounding box center [215, 124] width 248 height 50
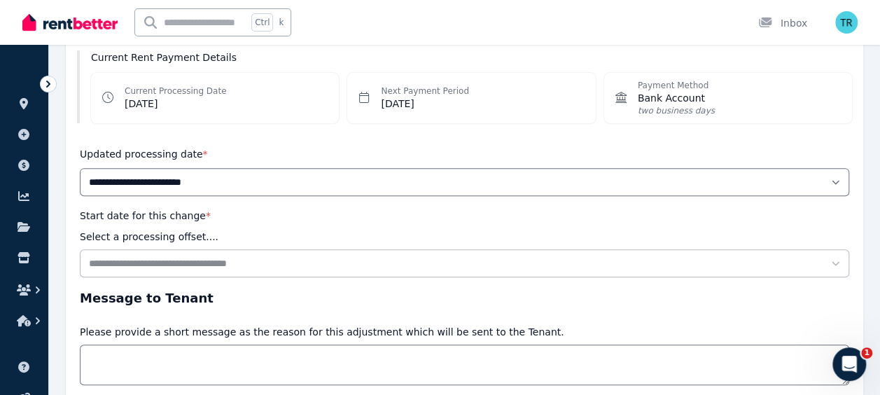
scroll to position [201, 0]
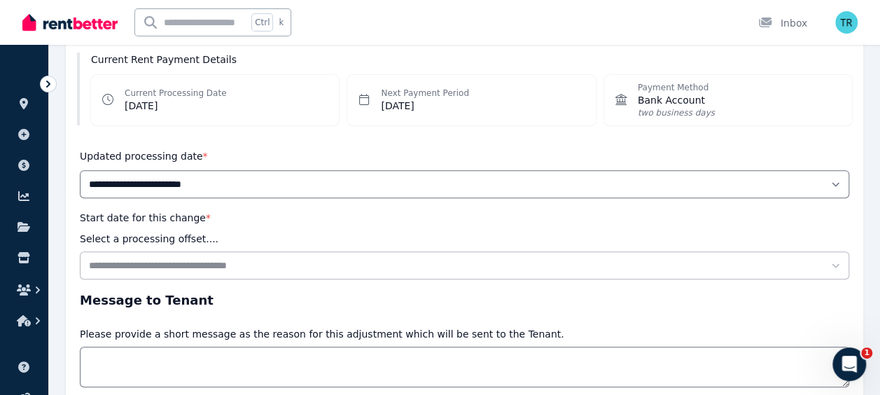
click at [674, 98] on span "Bank Account" at bounding box center [676, 100] width 77 height 14
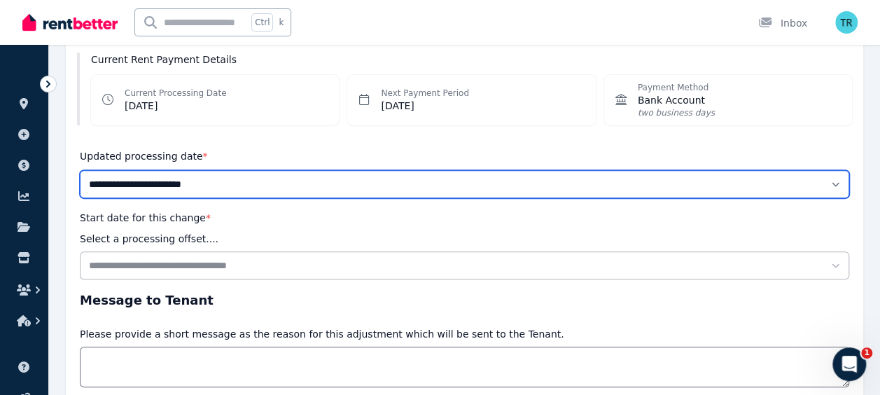
click at [421, 186] on select "**********" at bounding box center [464, 184] width 769 height 28
select select "*******"
click at [80, 170] on select "**********" at bounding box center [464, 184] width 769 height 28
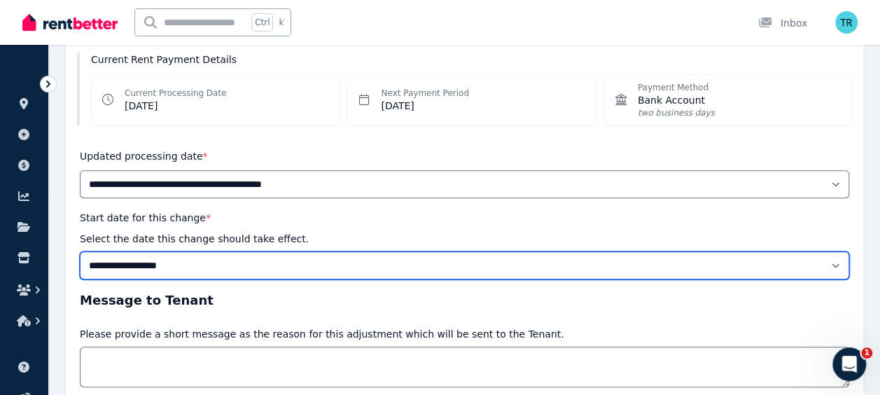
click at [237, 259] on select "**********" at bounding box center [464, 265] width 769 height 28
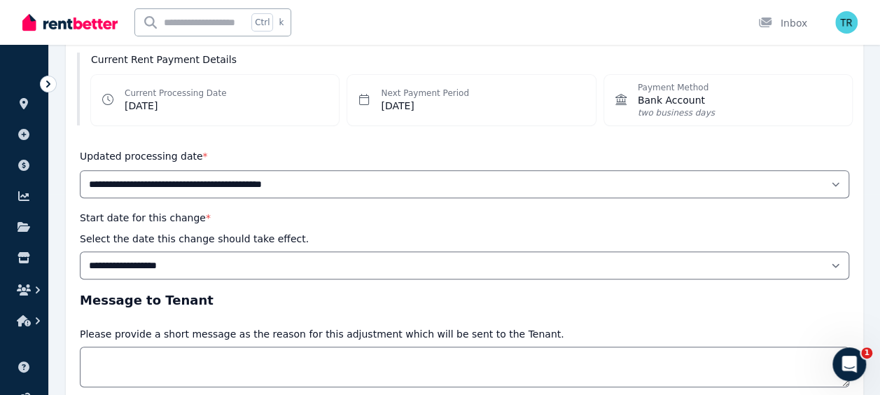
click at [436, 25] on div "Ctrl k Inbox" at bounding box center [416, 22] width 788 height 45
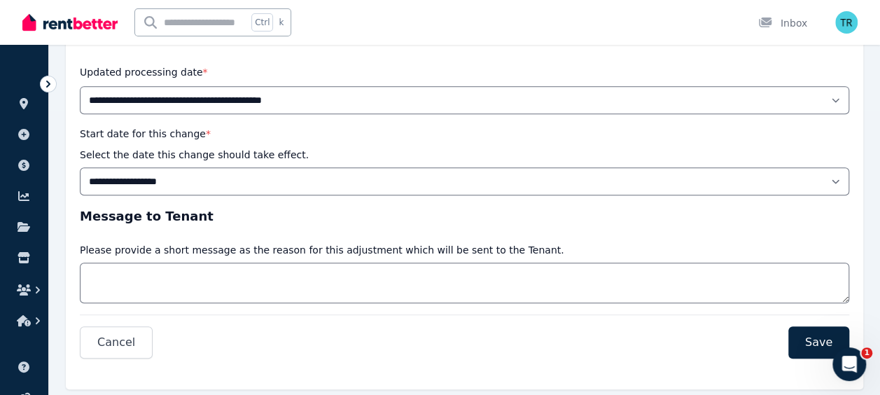
scroll to position [317, 0]
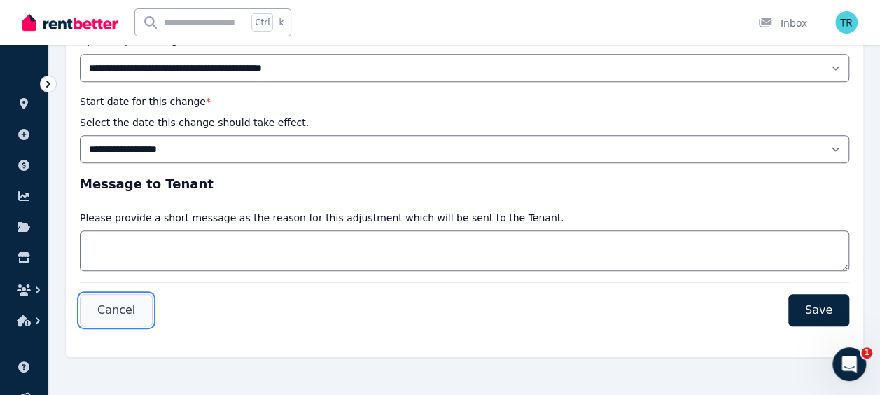
click at [106, 308] on span "Cancel" at bounding box center [116, 310] width 38 height 17
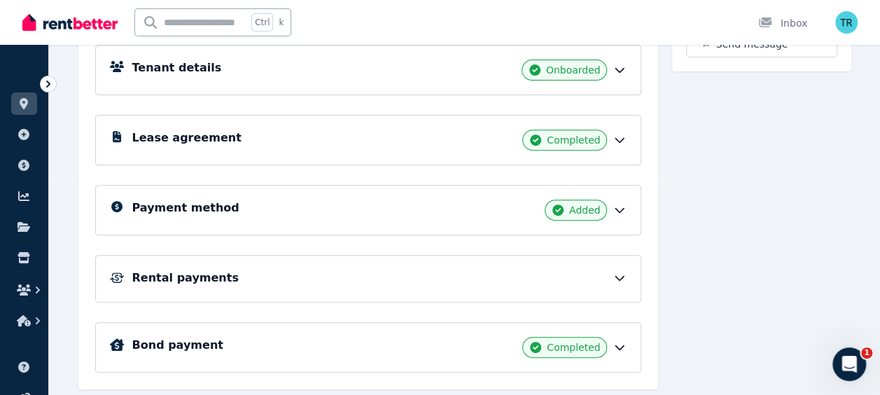
scroll to position [213, 0]
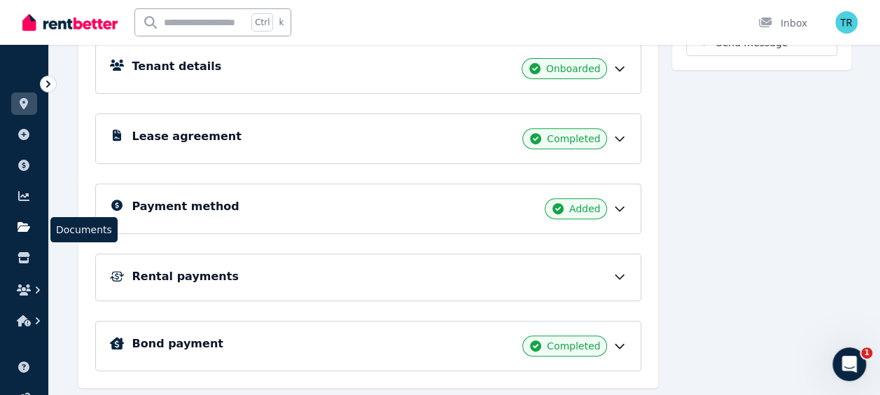
click at [24, 225] on icon at bounding box center [24, 227] width 13 height 10
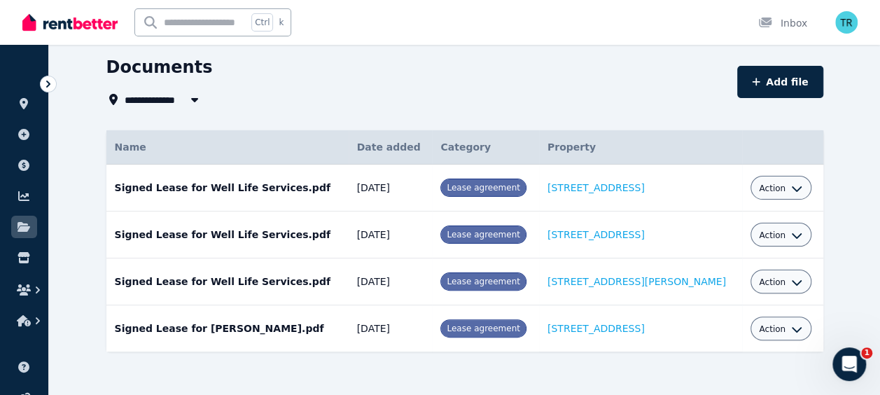
scroll to position [55, 0]
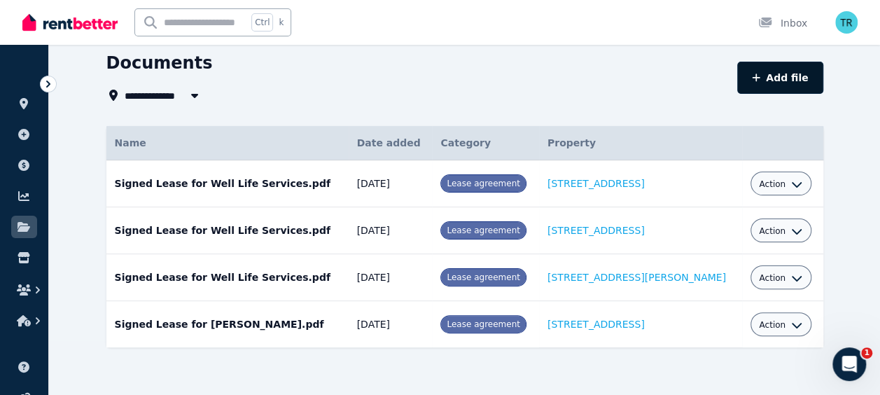
click at [760, 76] on icon "button" at bounding box center [756, 78] width 8 height 10
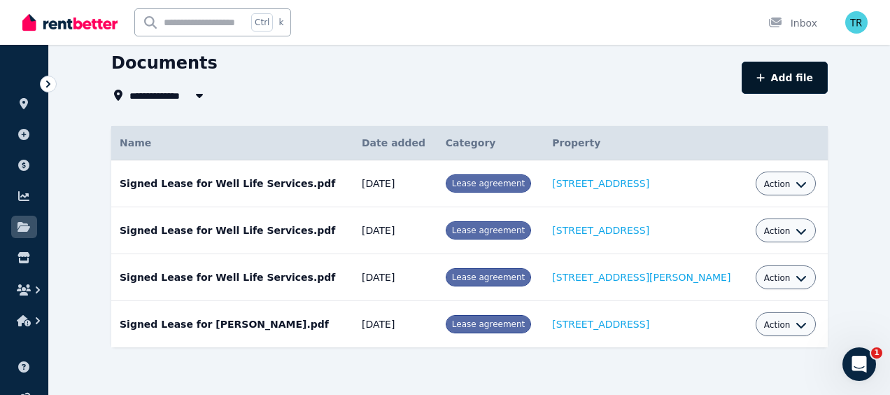
select select "*****"
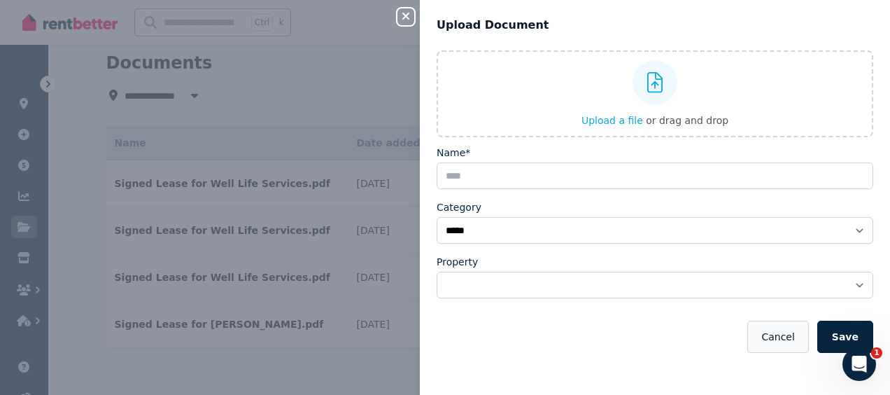
click at [780, 336] on button "Cancel" at bounding box center [778, 337] width 61 height 32
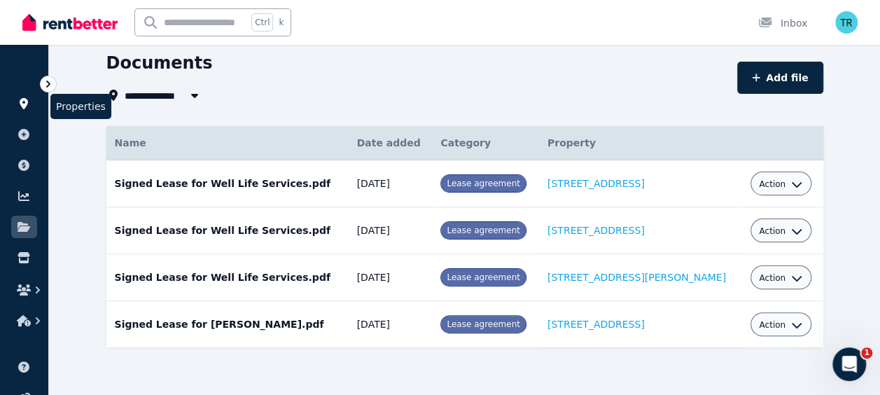
click at [24, 99] on icon at bounding box center [24, 103] width 8 height 11
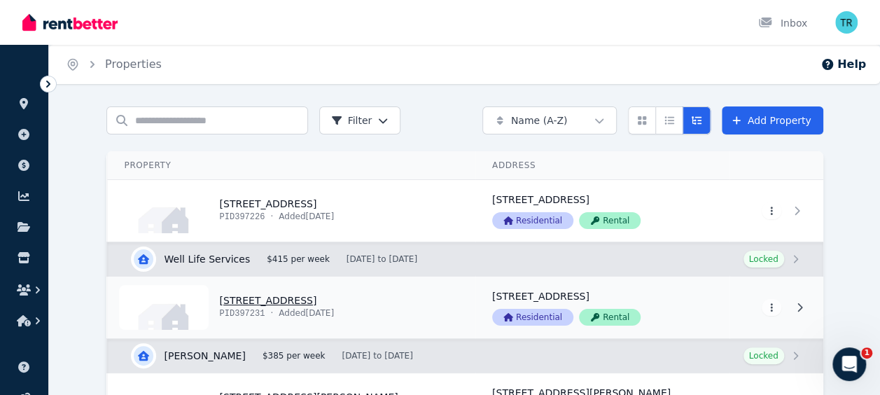
click at [280, 299] on link "View property details" at bounding box center [292, 308] width 368 height 62
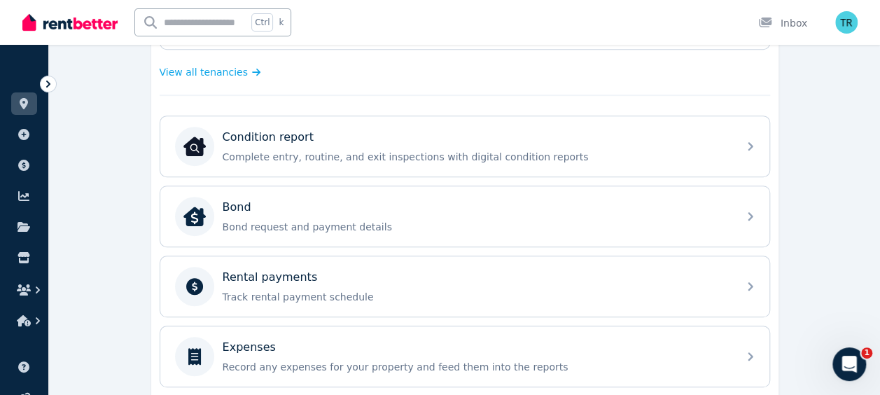
scroll to position [372, 0]
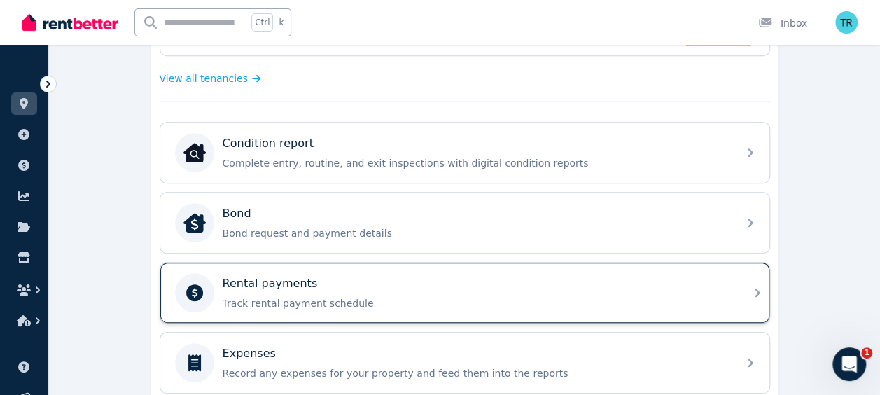
click at [319, 286] on div "Rental payments" at bounding box center [476, 283] width 507 height 17
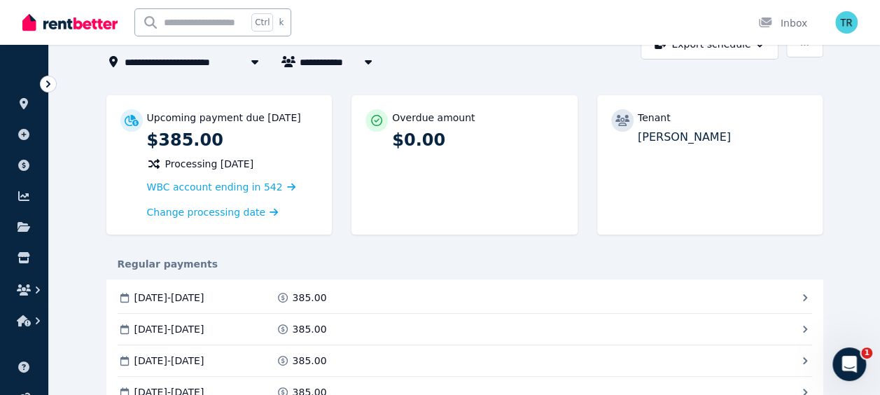
scroll to position [76, 0]
